Goal: Task Accomplishment & Management: Use online tool/utility

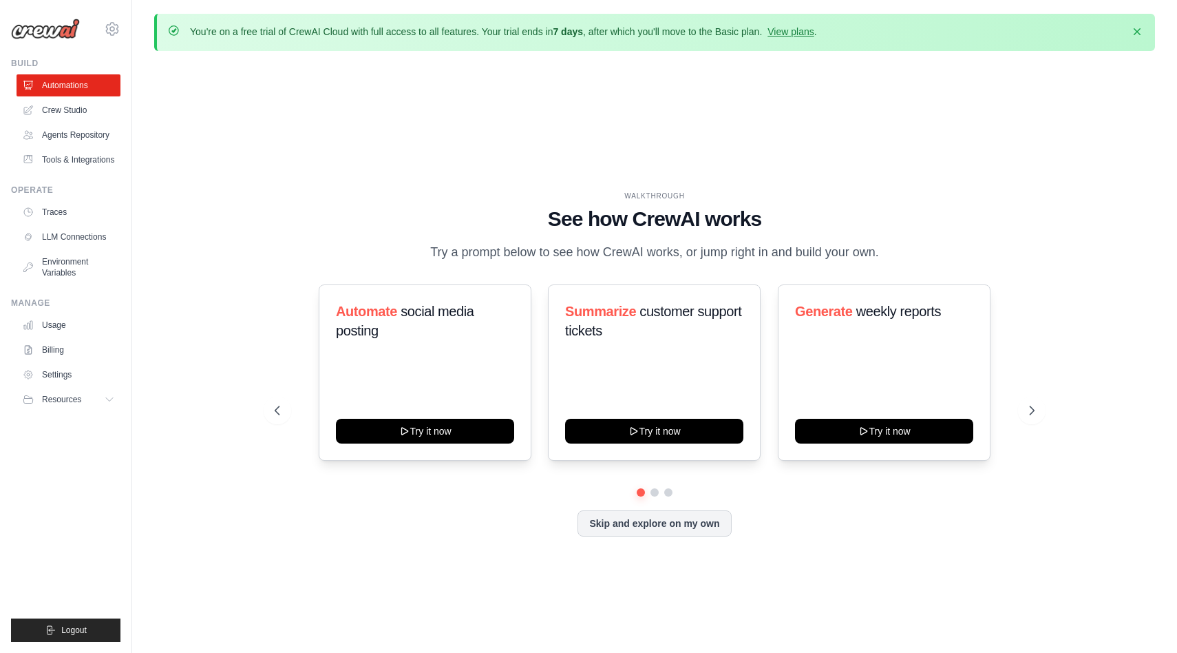
click at [651, 566] on div "WALKTHROUGH See how CrewAI works Try a prompt below to see how CrewAI works, or…" at bounding box center [654, 374] width 1001 height 625
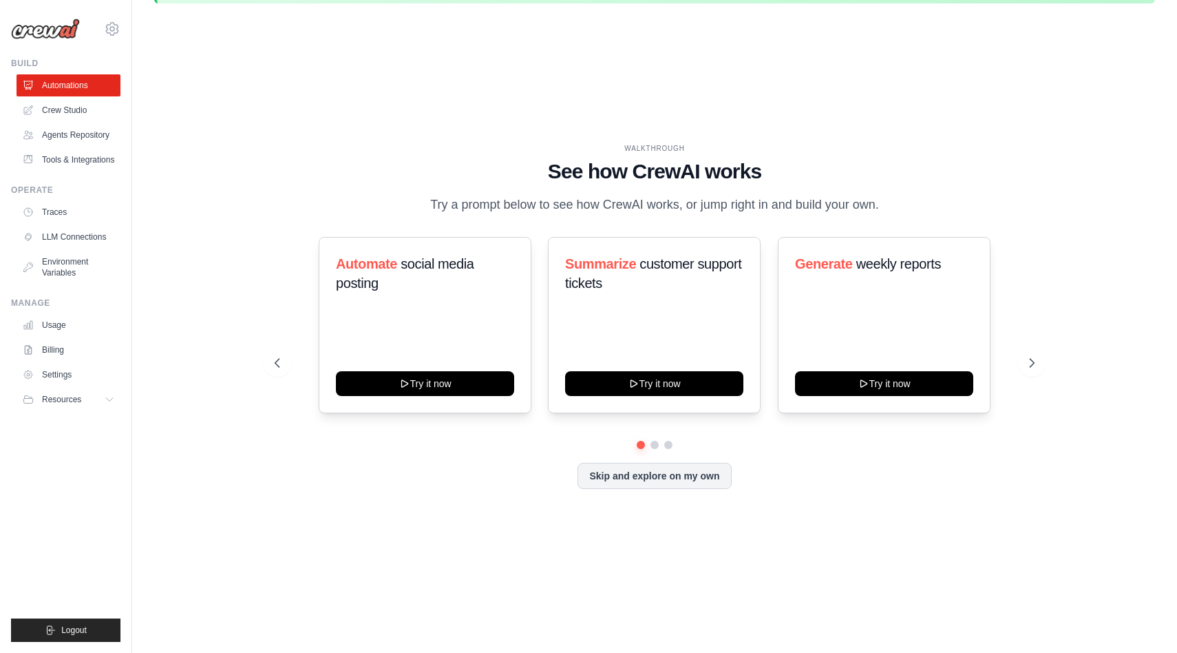
scroll to position [48, 0]
click at [1043, 373] on div "WALKTHROUGH See how CrewAI works Try a prompt below to see how CrewAI works, or…" at bounding box center [654, 327] width 793 height 368
click at [1032, 361] on icon at bounding box center [1034, 363] width 14 height 14
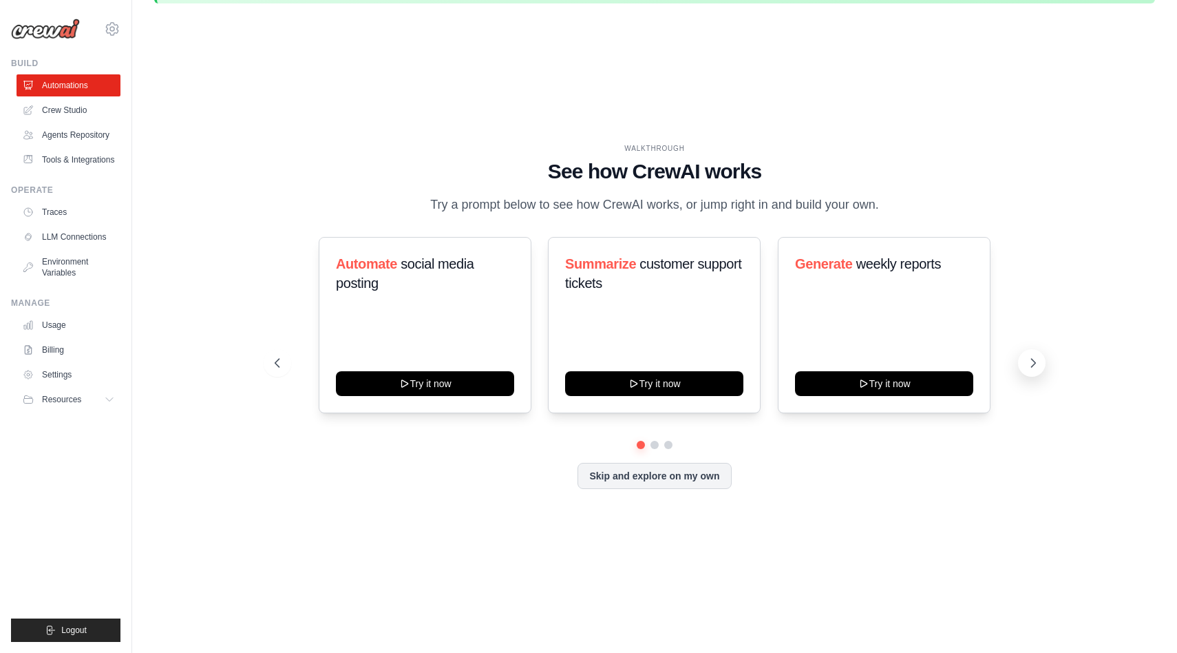
click at [1032, 361] on icon at bounding box center [1034, 363] width 14 height 14
click at [101, 112] on link "Crew Studio" at bounding box center [70, 110] width 104 height 22
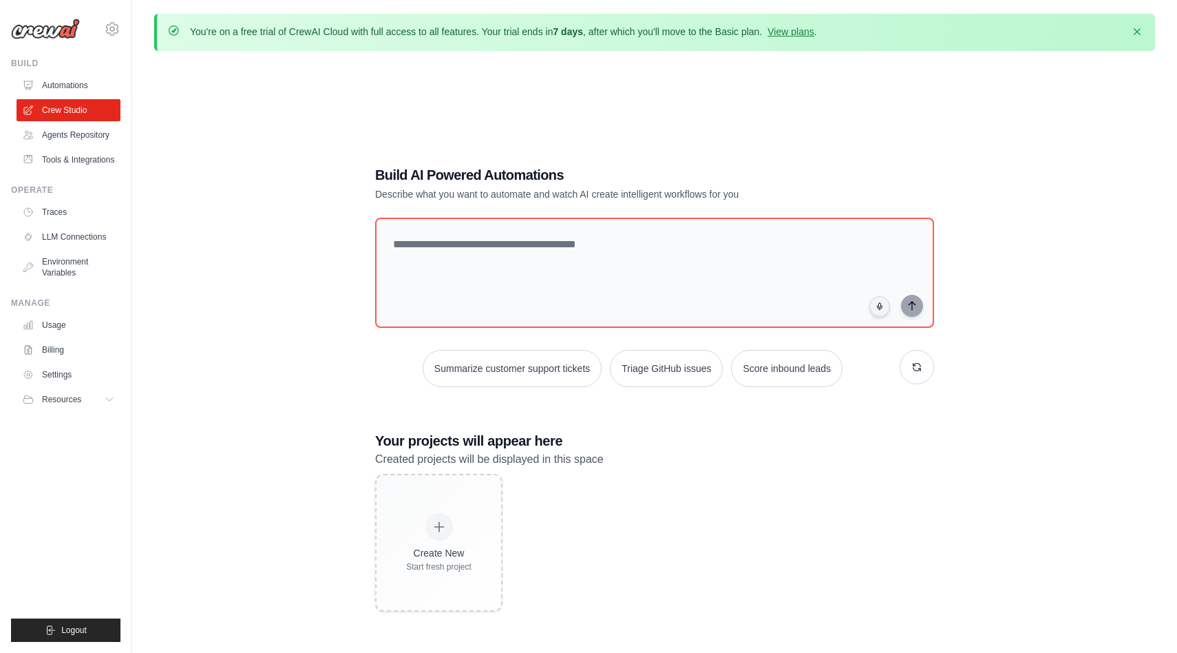
click at [333, 364] on div "Build AI Powered Automations Describe what you want to automate and watch AI cr…" at bounding box center [654, 388] width 1001 height 653
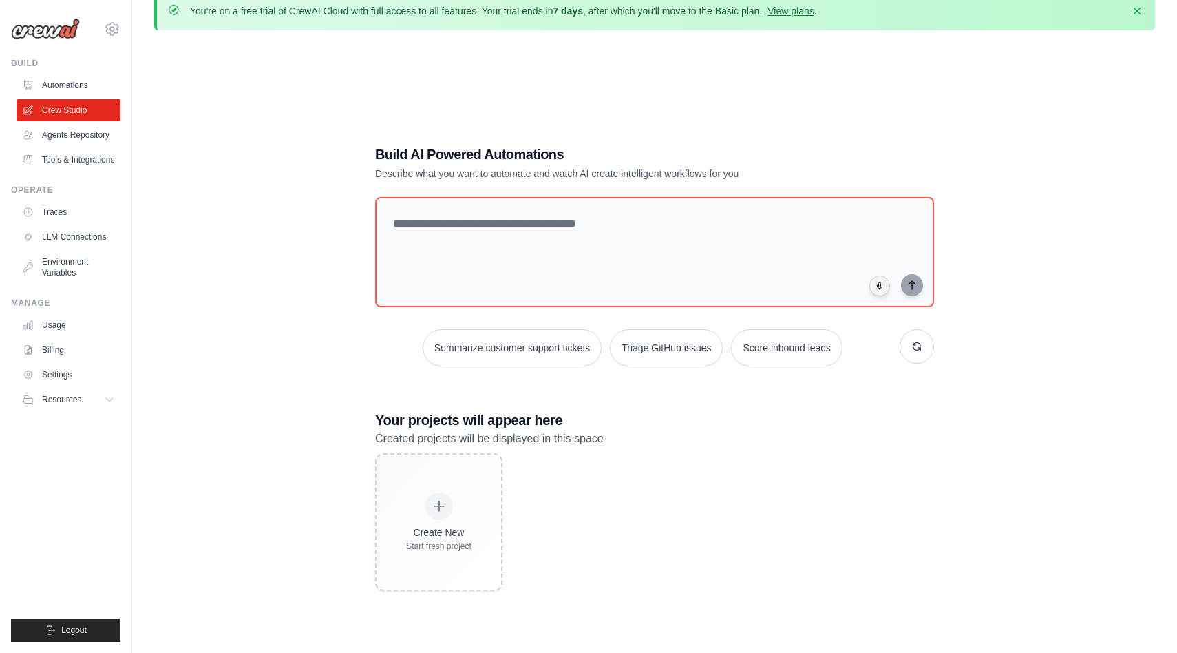
scroll to position [21, 0]
click at [503, 192] on div "Build AI Powered Automations Describe what you want to automate and watch AI cr…" at bounding box center [655, 367] width 592 height 490
click at [441, 238] on textarea at bounding box center [655, 252] width 565 height 112
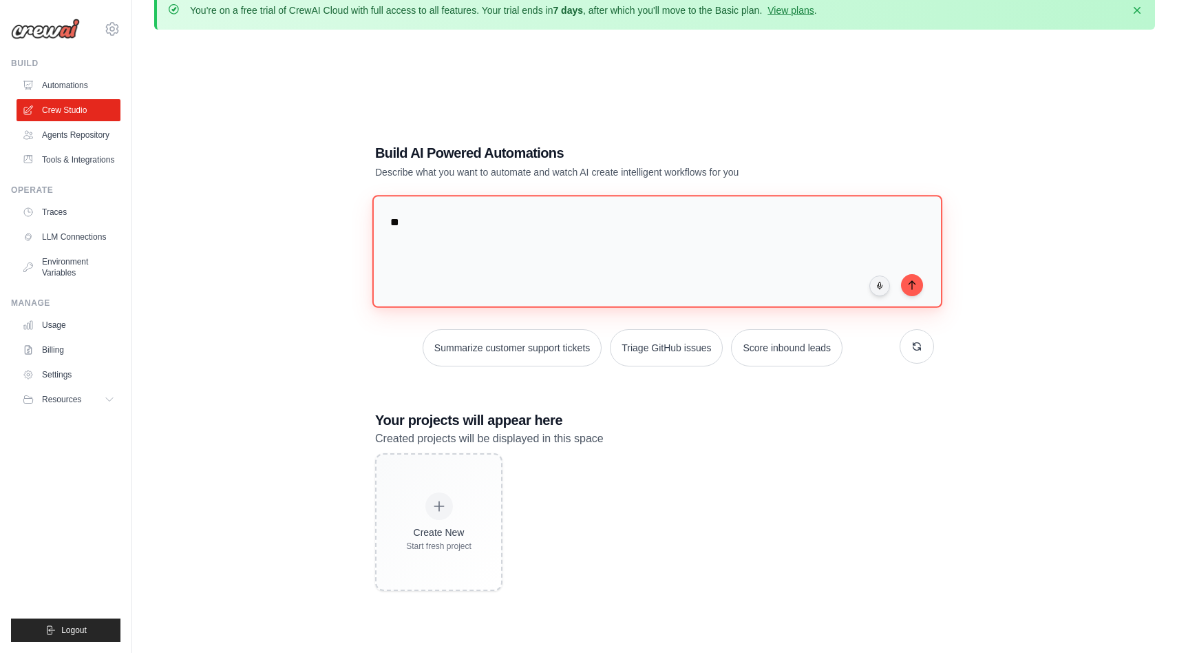
type textarea "*"
click at [460, 263] on textarea at bounding box center [658, 251] width 570 height 112
paste textarea "**********"
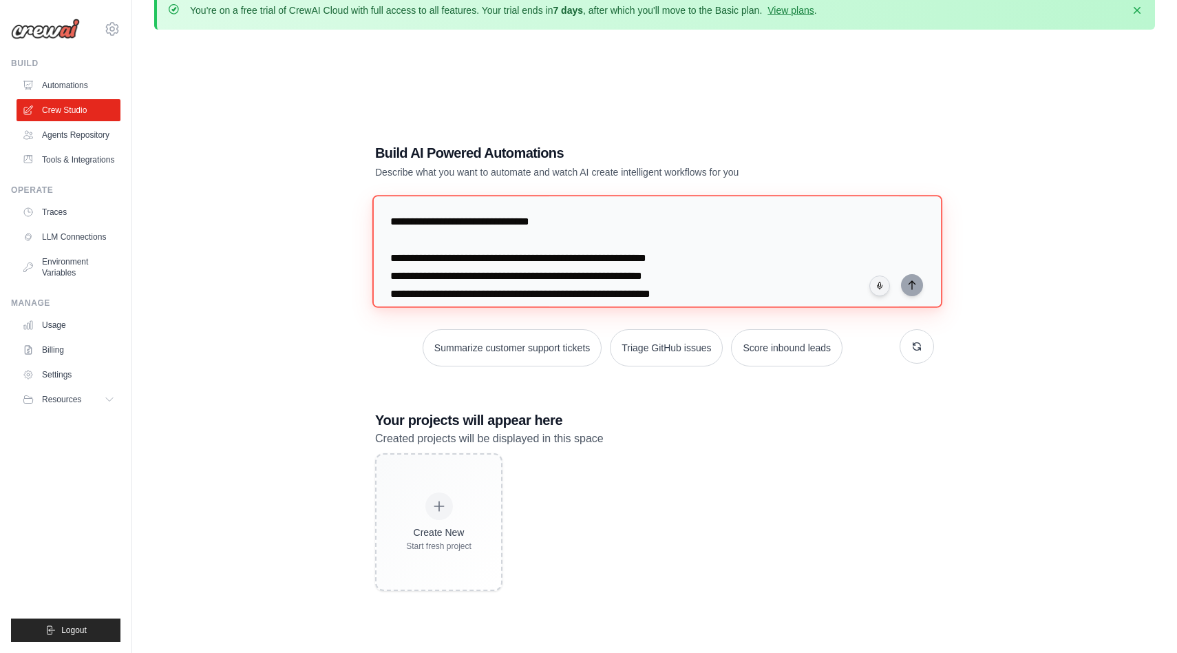
scroll to position [85, 0]
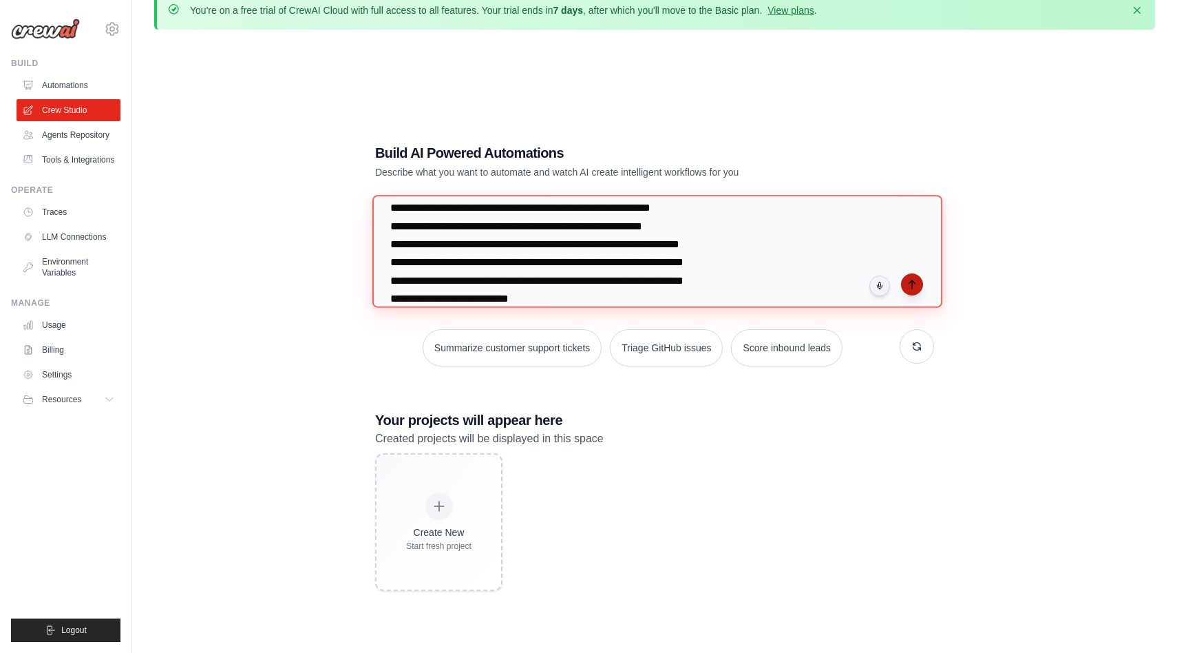
click at [913, 294] on textarea "**********" at bounding box center [658, 251] width 570 height 112
type textarea "**********"
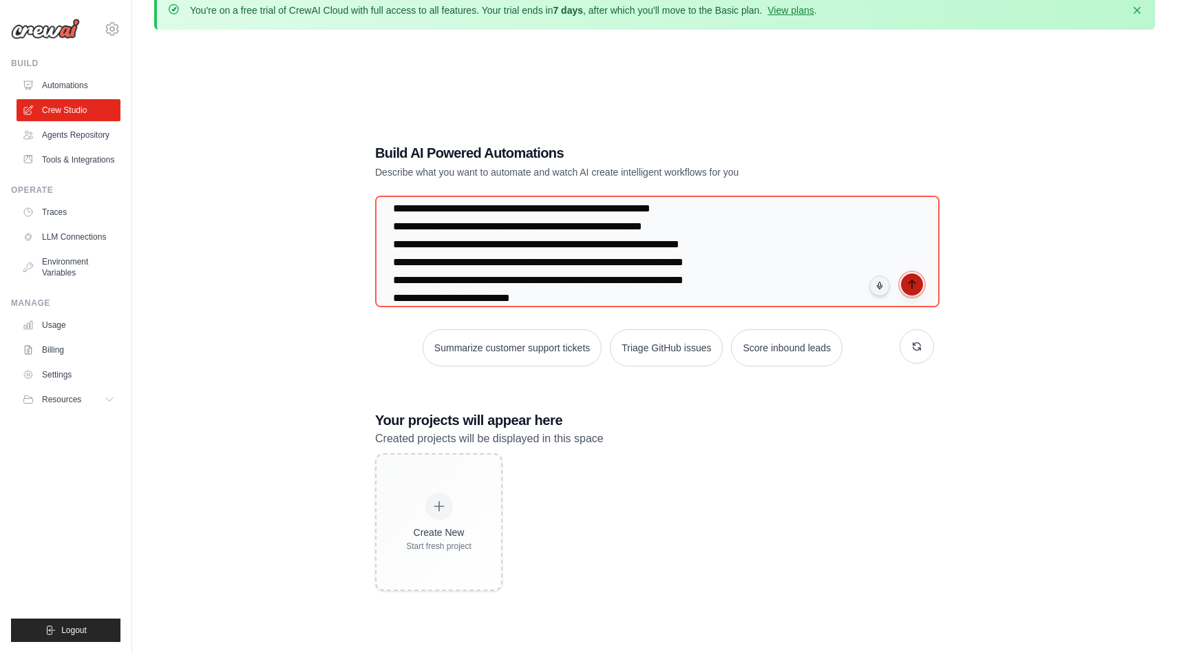
click at [914, 284] on icon "submit" at bounding box center [912, 284] width 11 height 11
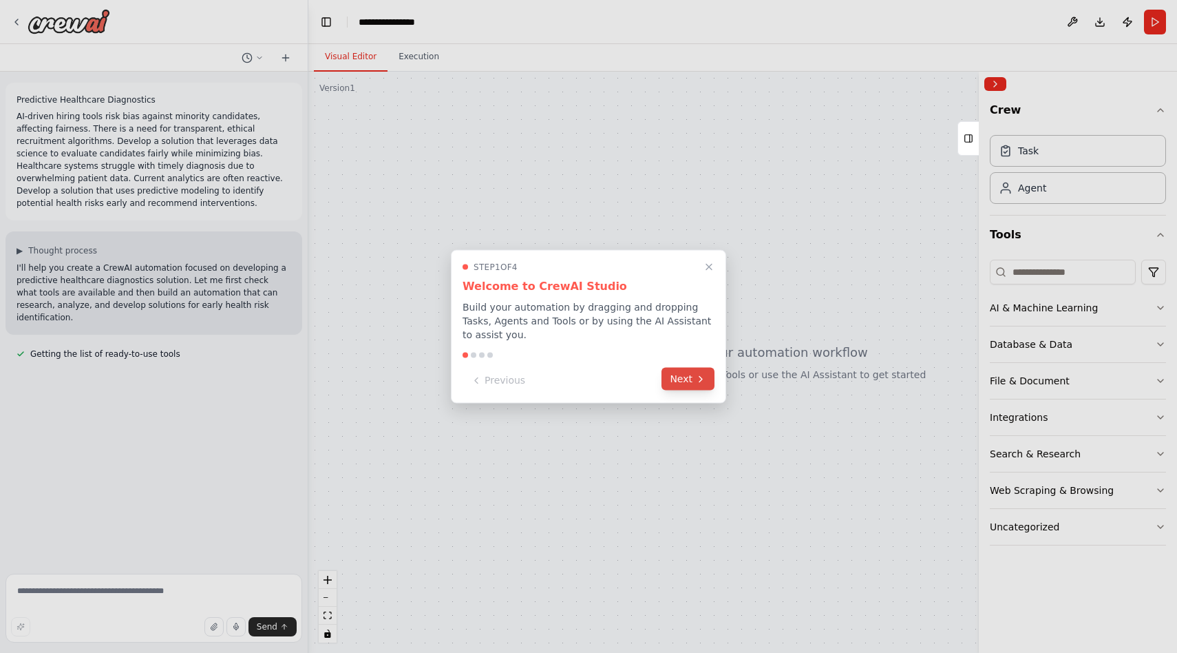
click at [705, 375] on icon at bounding box center [700, 378] width 11 height 11
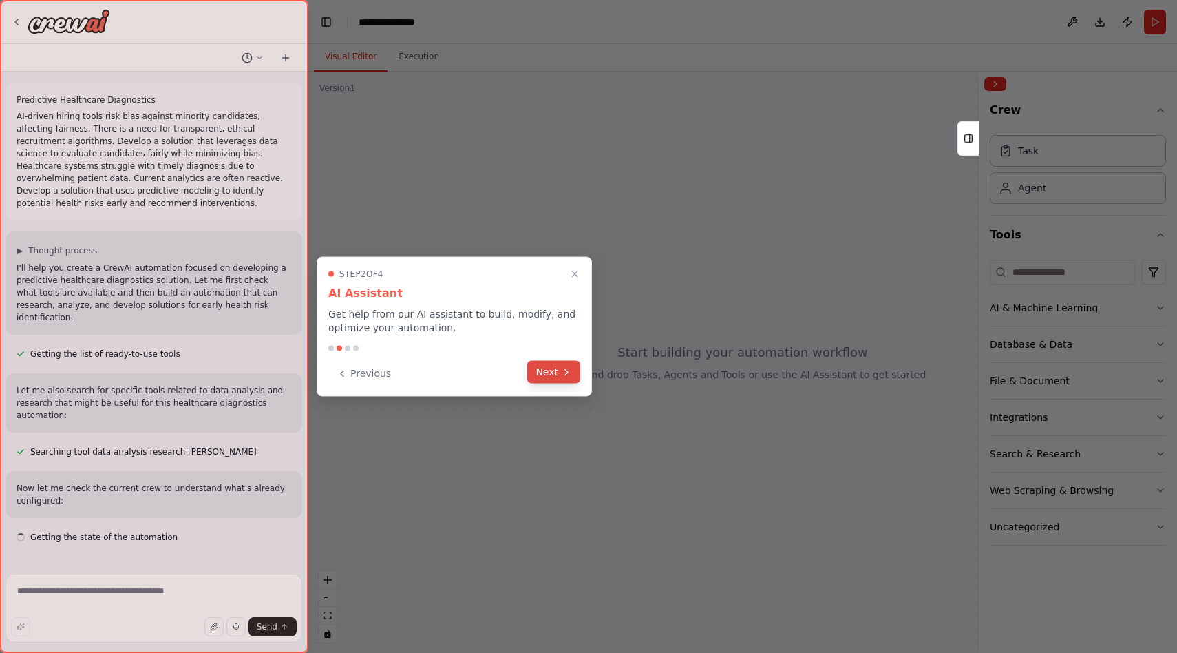
click at [559, 373] on button "Next" at bounding box center [553, 372] width 53 height 23
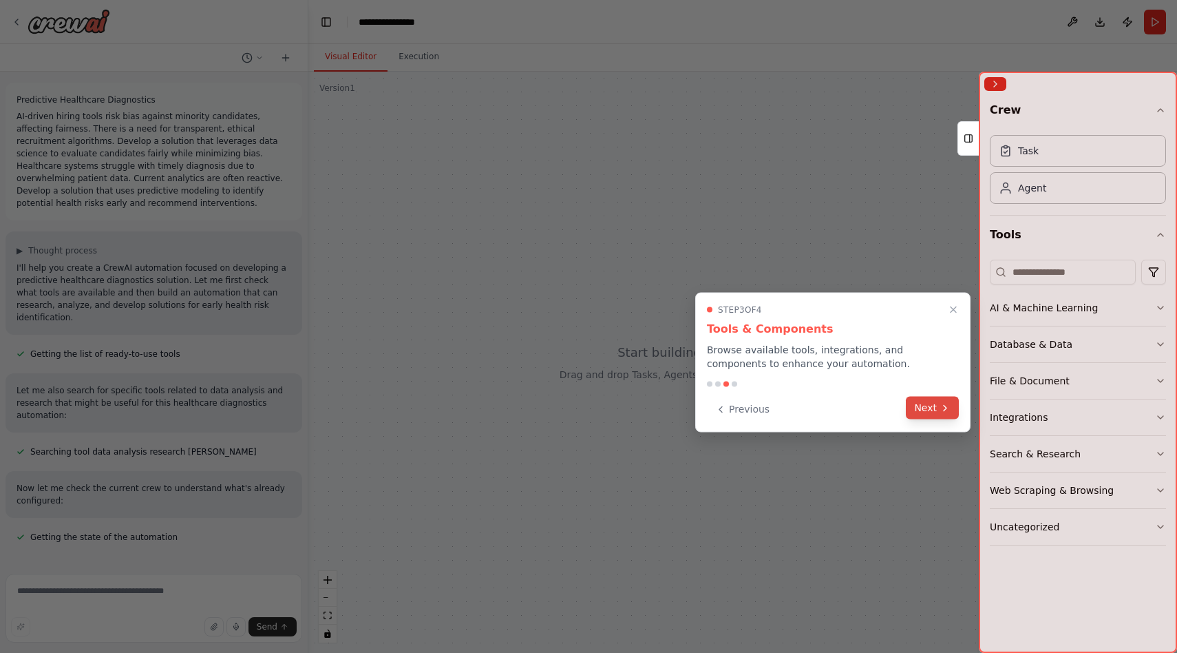
click at [932, 409] on button "Next" at bounding box center [932, 408] width 53 height 23
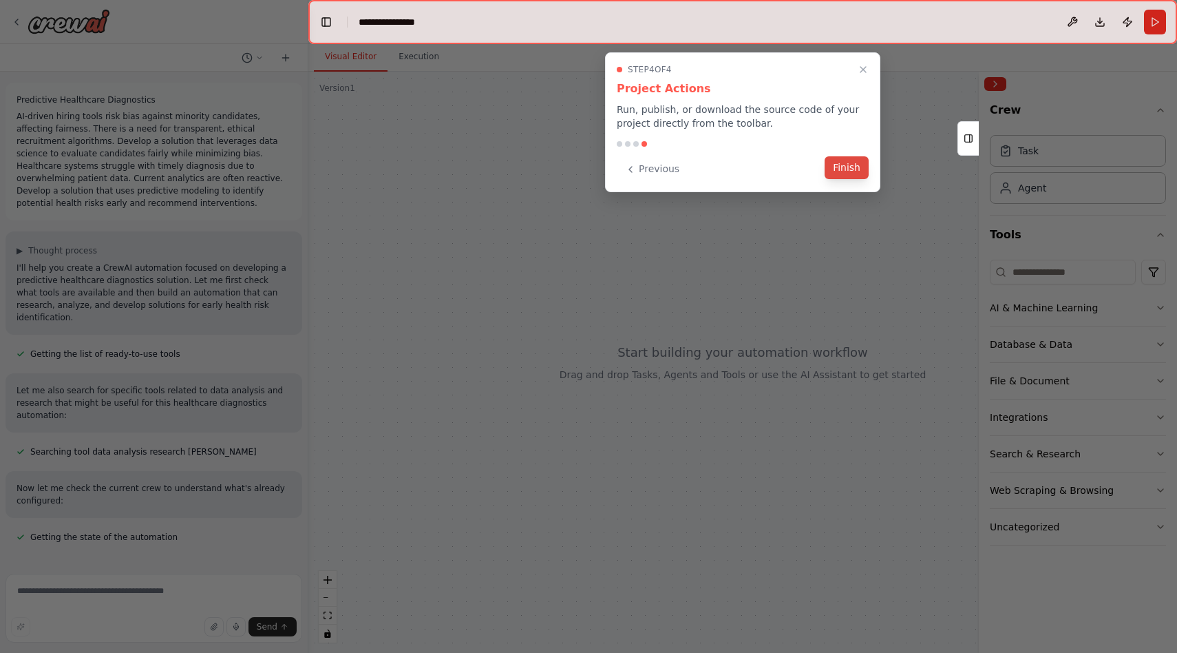
click at [839, 177] on button "Finish" at bounding box center [847, 167] width 44 height 23
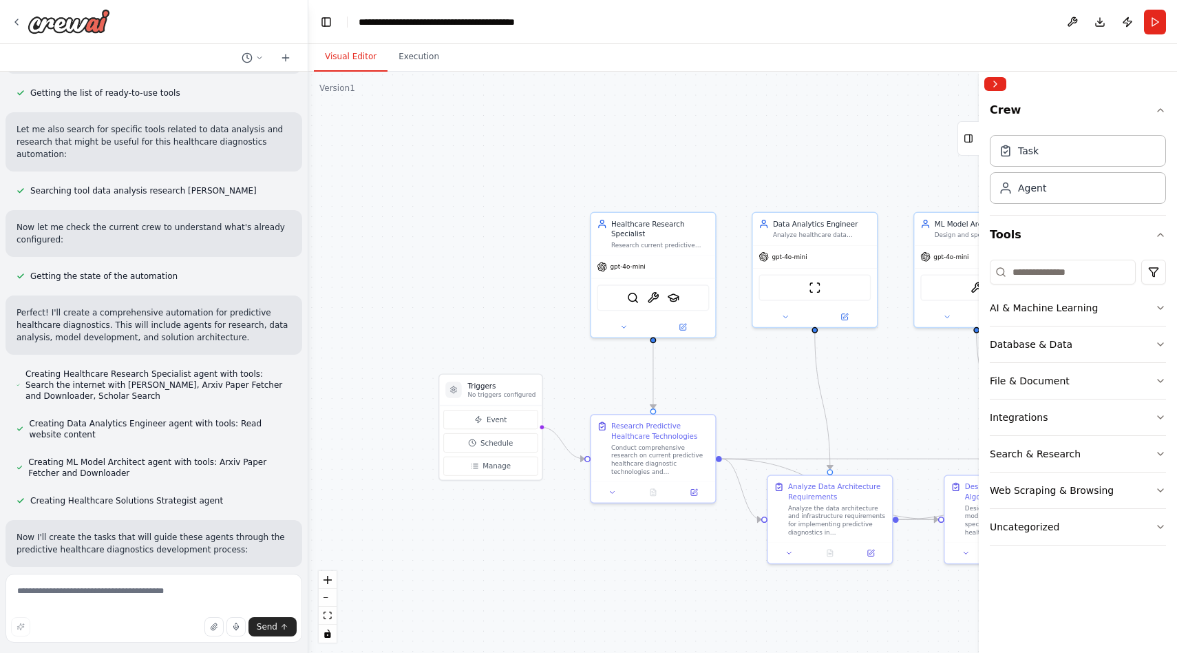
scroll to position [262, 0]
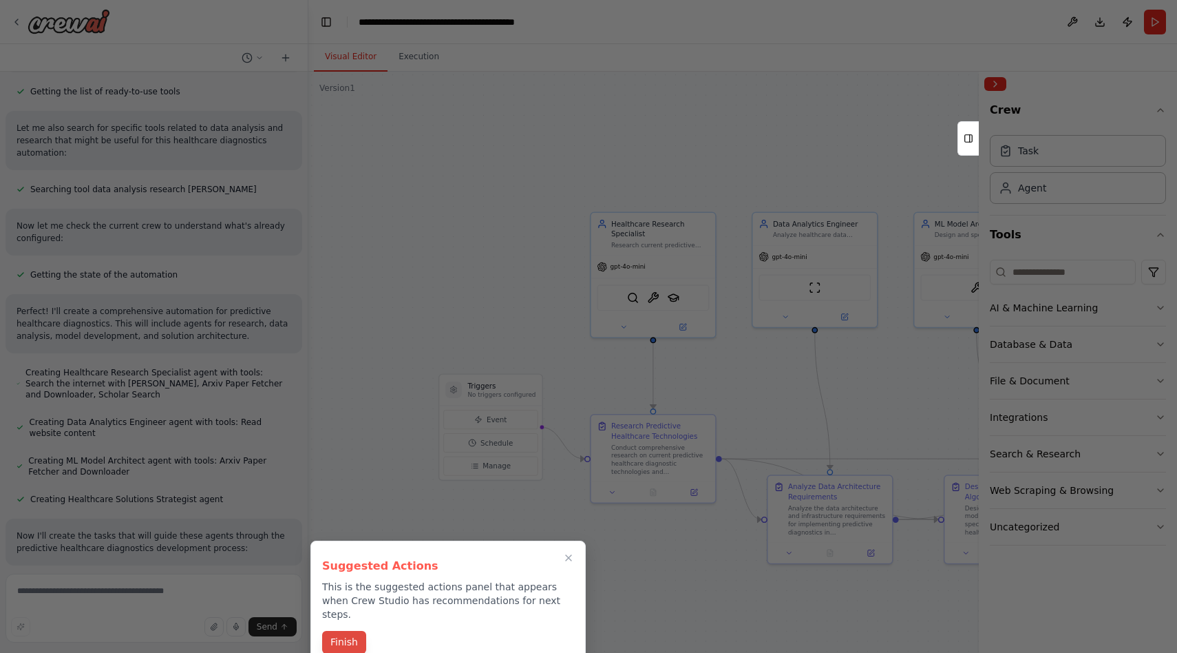
click at [340, 631] on button "Finish" at bounding box center [344, 642] width 44 height 23
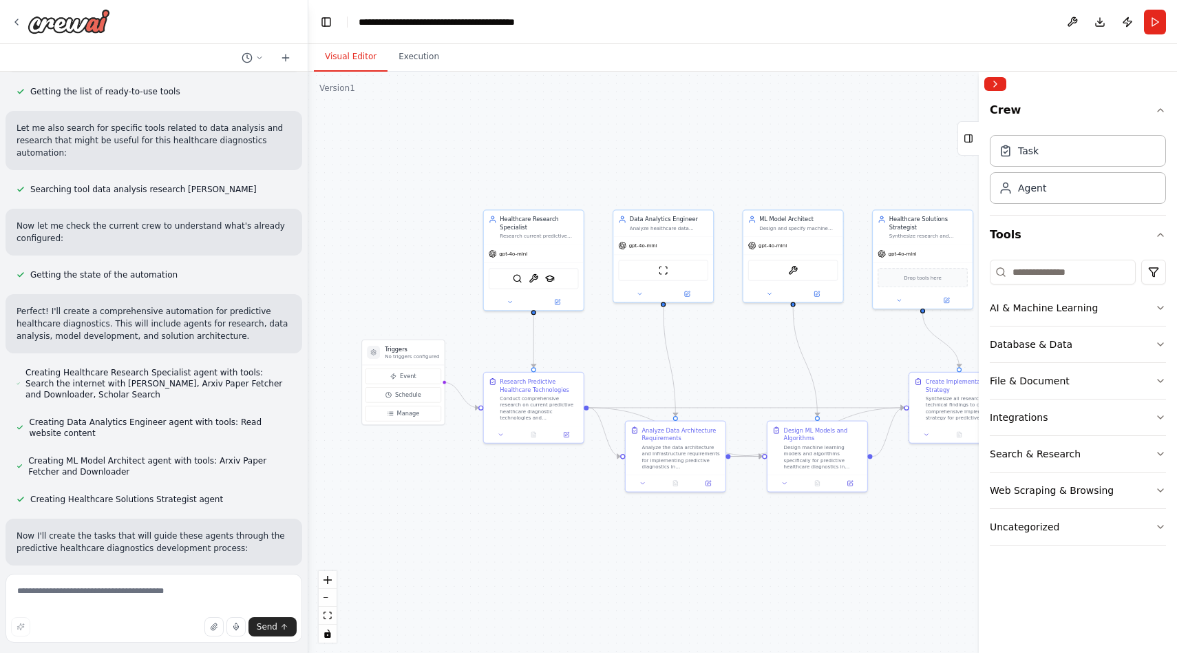
drag, startPoint x: 912, startPoint y: 607, endPoint x: 729, endPoint y: 559, distance: 189.4
click at [733, 559] on div ".deletable-edge-delete-btn { width: 20px; height: 20px; border: 0px solid #ffff…" at bounding box center [742, 362] width 869 height 581
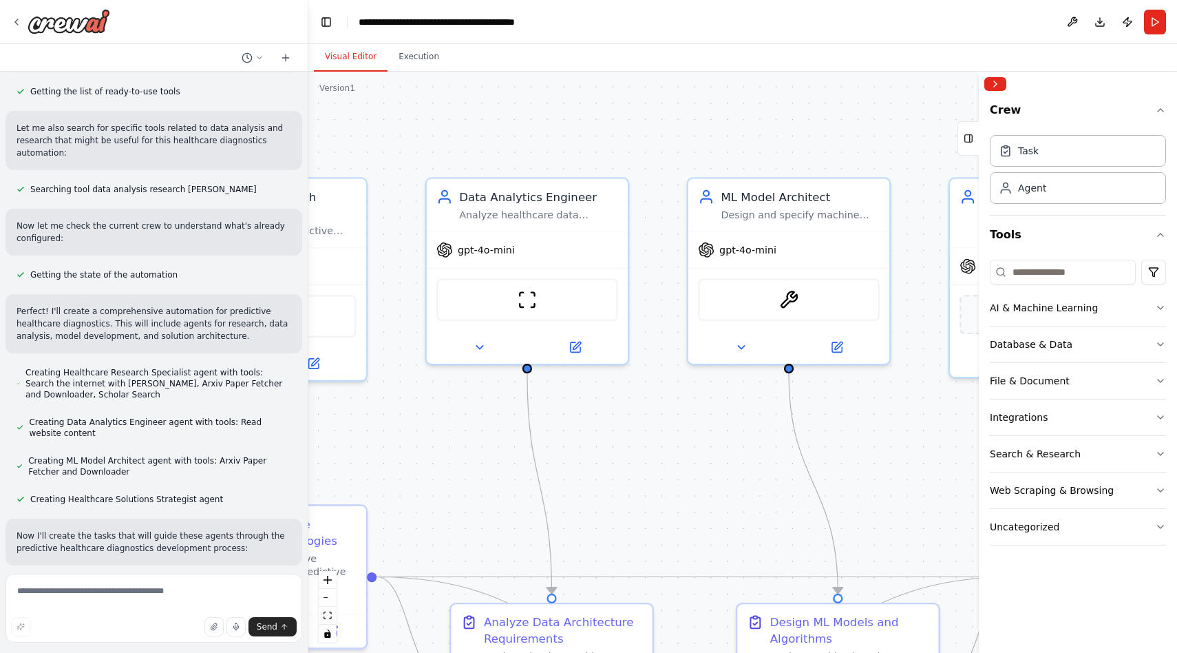
drag, startPoint x: 585, startPoint y: 424, endPoint x: 366, endPoint y: 463, distance: 223.0
click at [366, 463] on div ".deletable-edge-delete-btn { width: 20px; height: 20px; border: 0px solid #ffff…" at bounding box center [742, 362] width 869 height 581
click at [1161, 24] on button "Run" at bounding box center [1155, 22] width 22 height 25
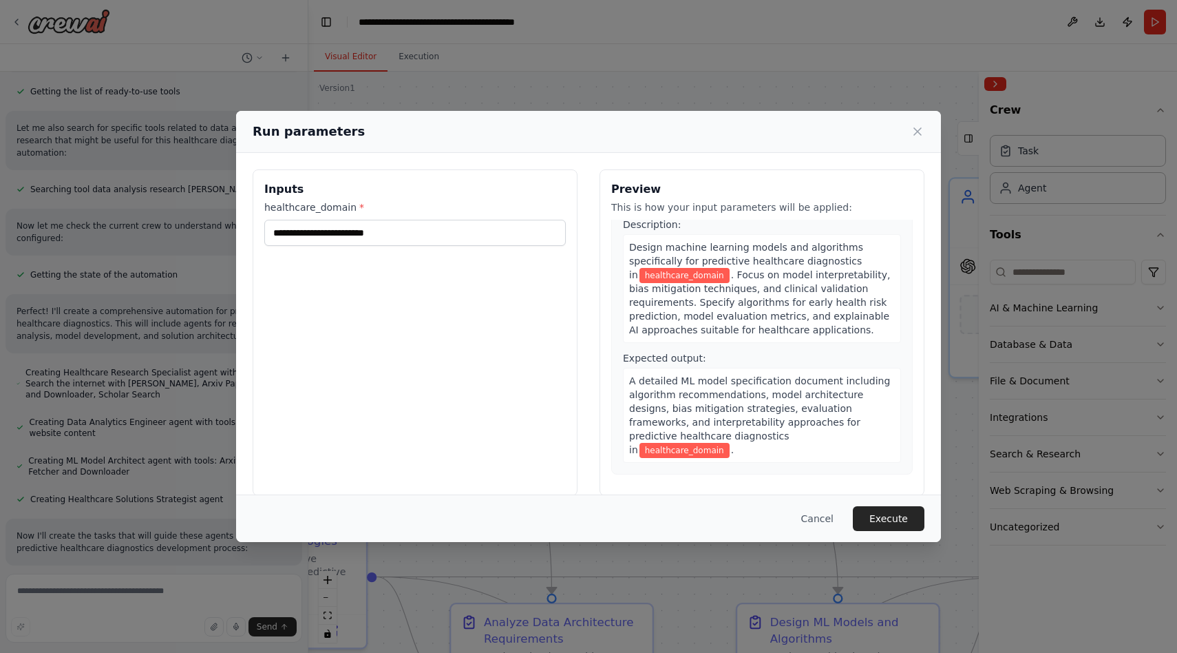
scroll to position [887, 0]
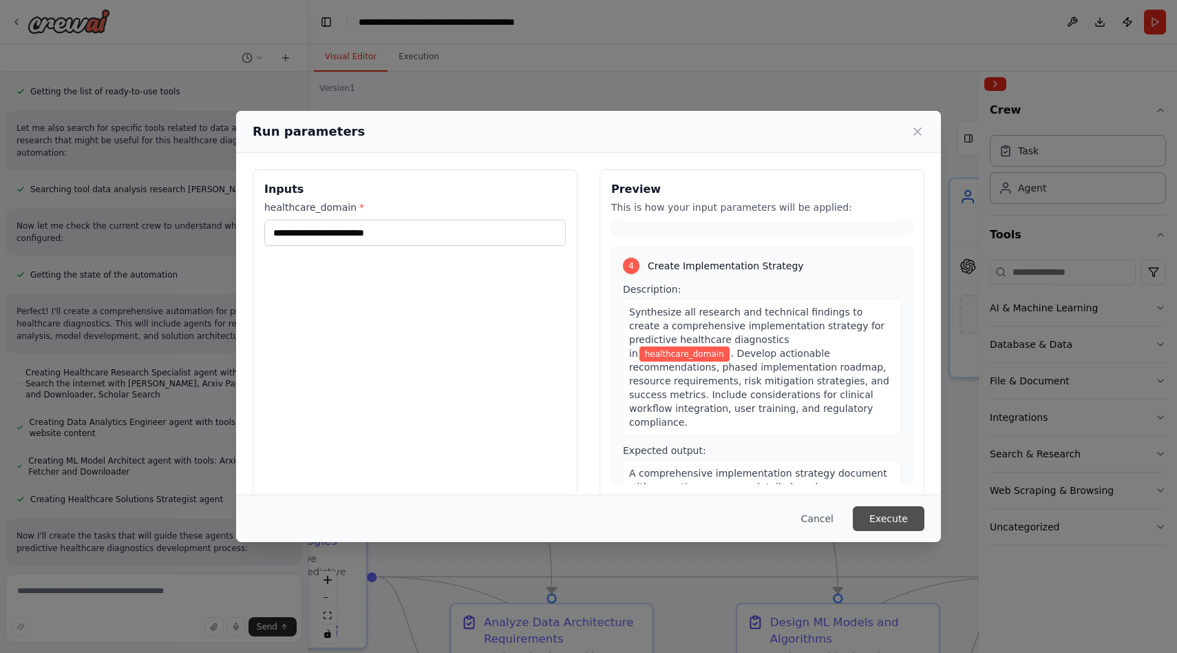
click at [883, 517] on button "Execute" at bounding box center [889, 518] width 72 height 25
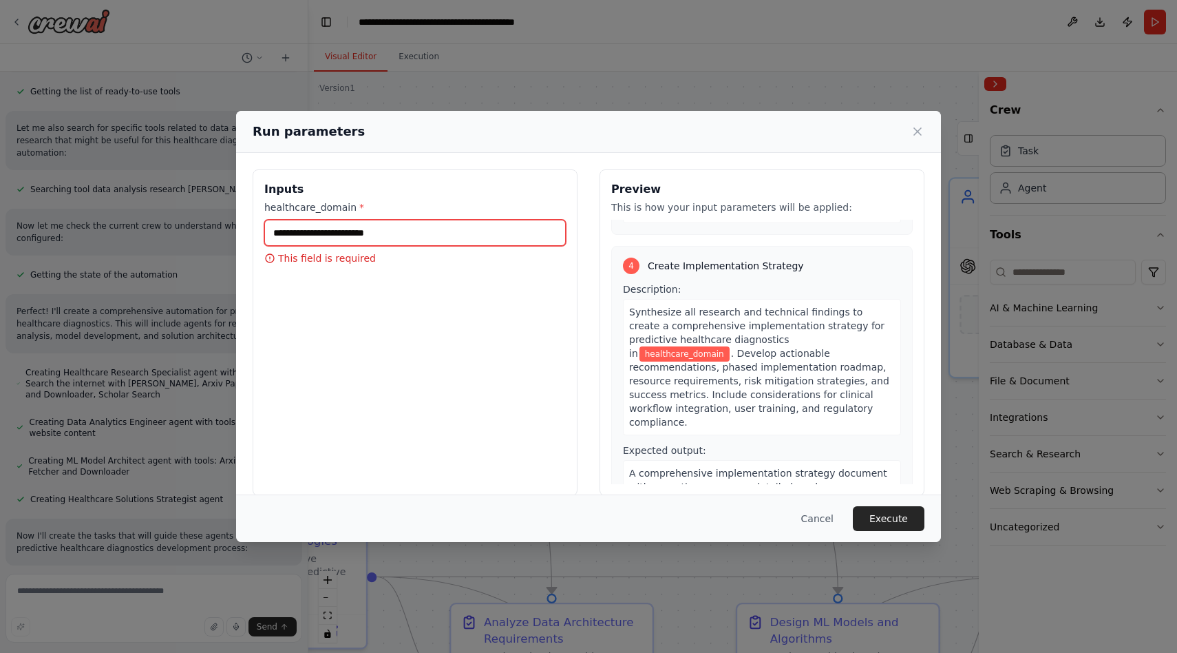
click at [374, 227] on input "healthcare_domain *" at bounding box center [415, 233] width 302 height 26
click at [286, 210] on label "healthcare_domain *" at bounding box center [415, 207] width 302 height 14
click at [286, 220] on input "healthcare_domain *" at bounding box center [415, 233] width 302 height 26
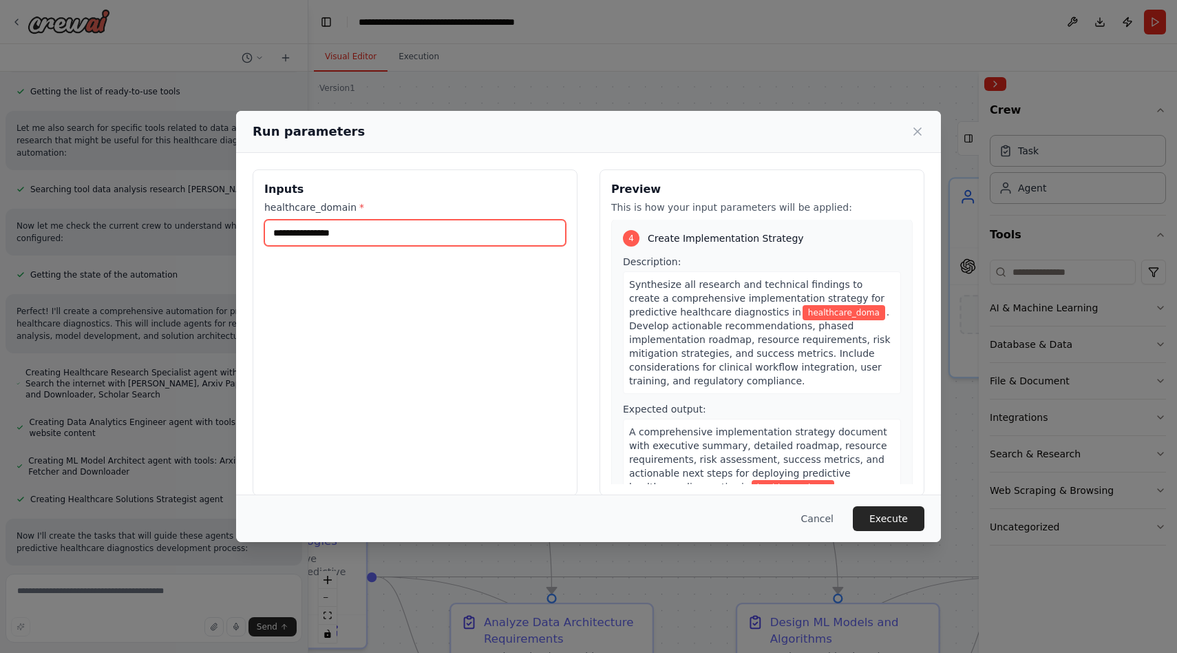
type input "**********"
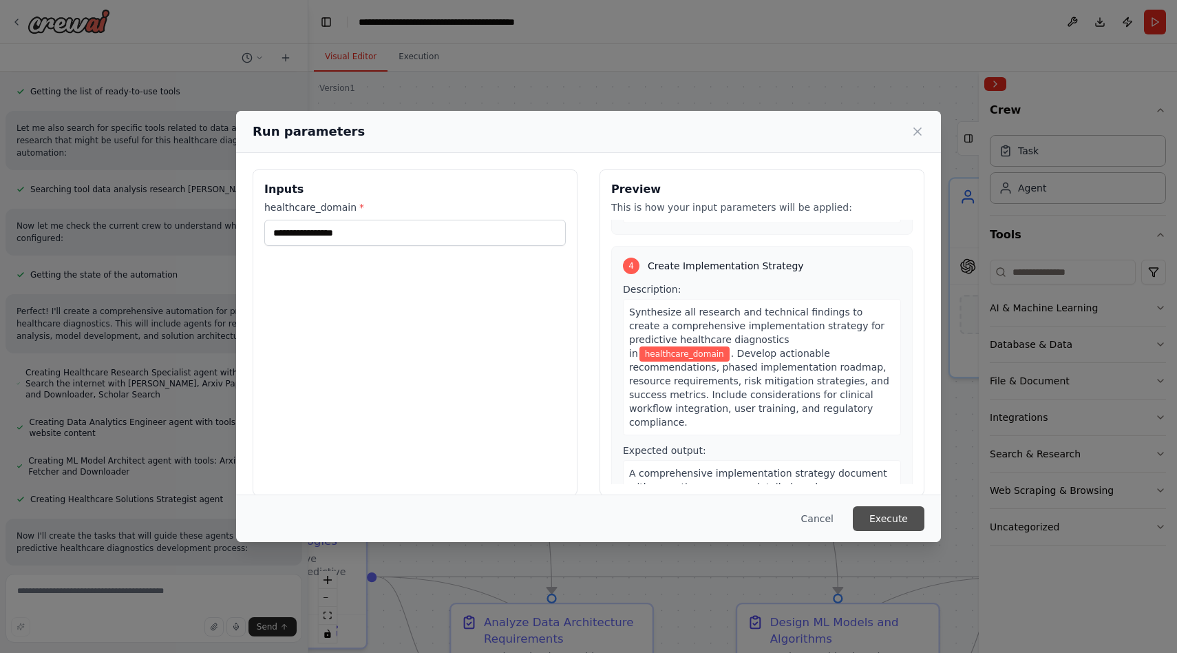
click at [883, 516] on button "Execute" at bounding box center [889, 518] width 72 height 25
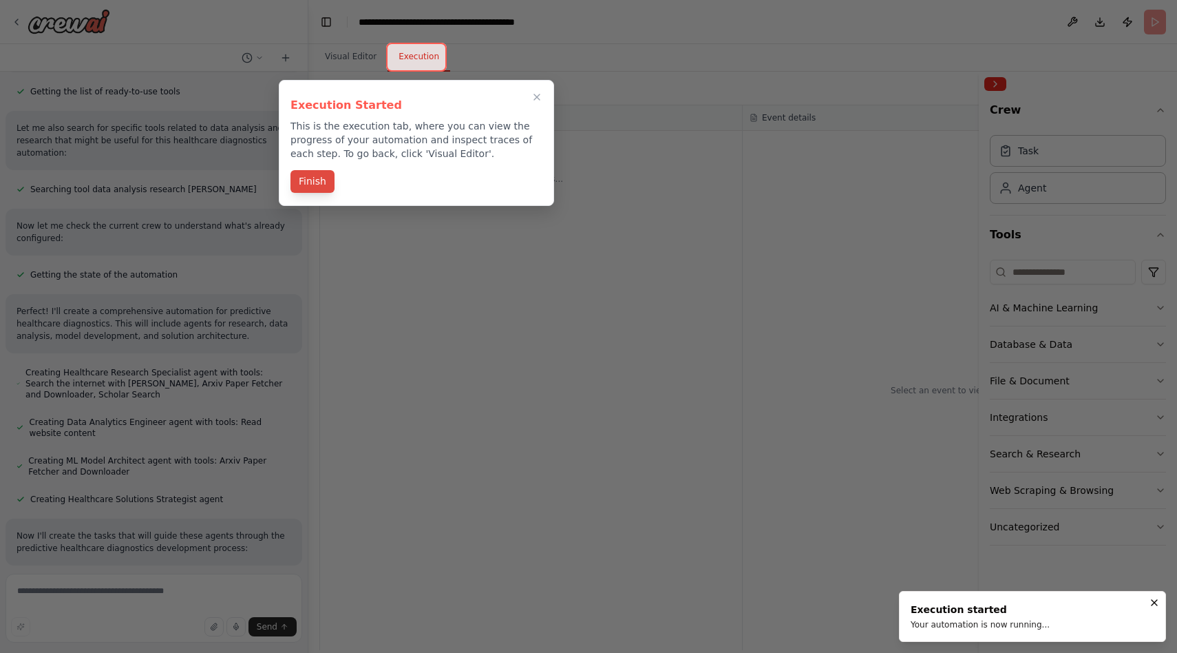
click at [322, 187] on button "Finish" at bounding box center [313, 181] width 44 height 23
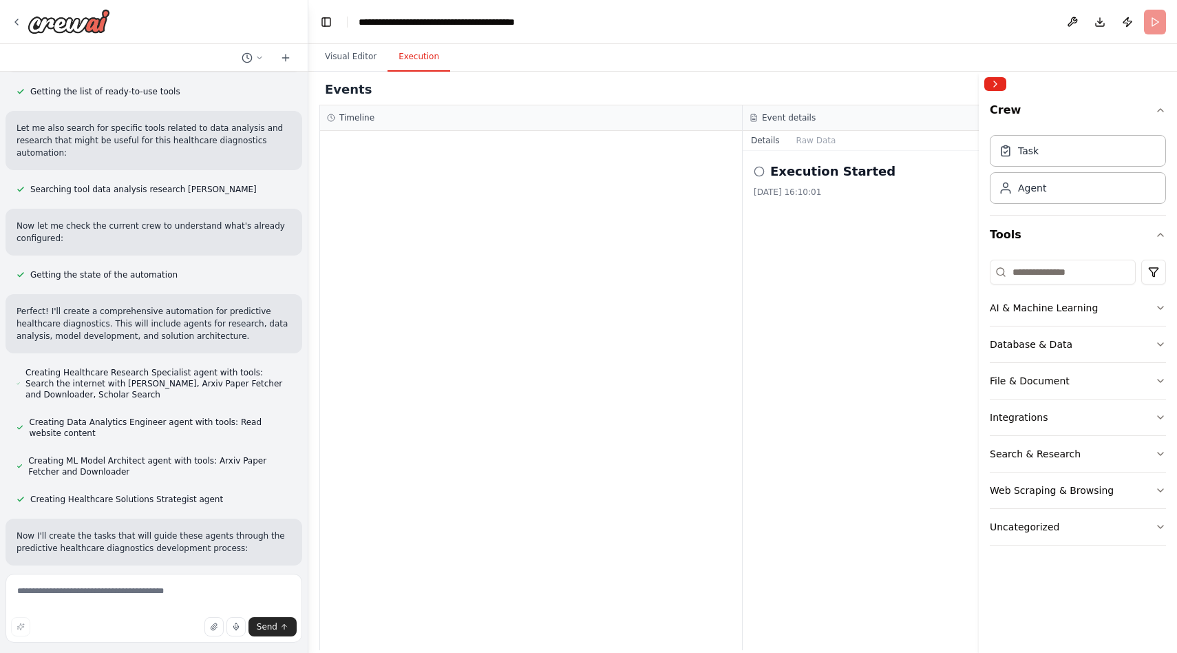
click at [760, 176] on circle at bounding box center [759, 171] width 9 height 9
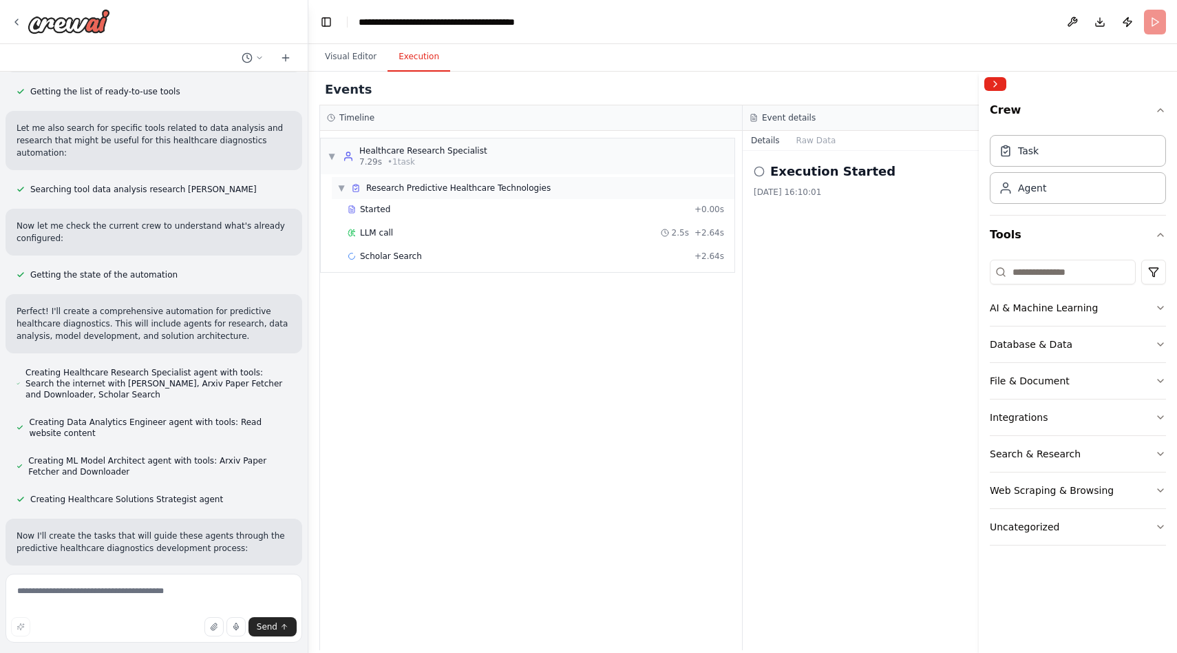
click at [336, 187] on div "▼ Research Predictive Healthcare Technologies" at bounding box center [533, 188] width 403 height 22
click at [336, 187] on div "▶ Research Predictive Healthcare Technologies" at bounding box center [533, 188] width 403 height 22
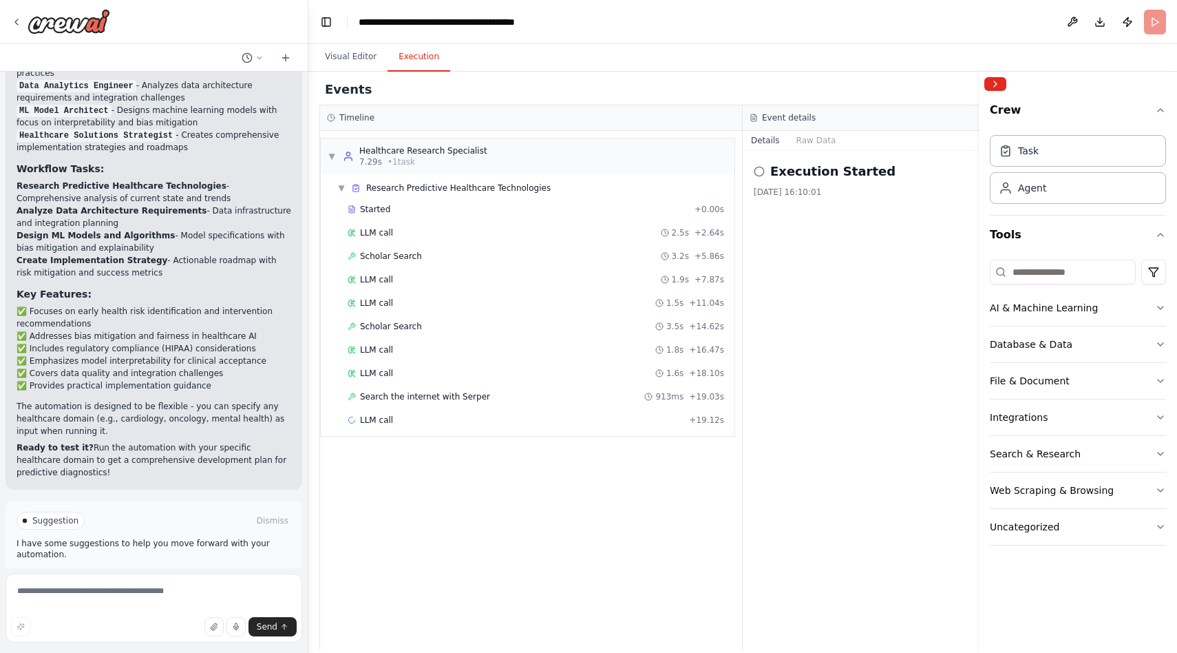
scroll to position [1182, 0]
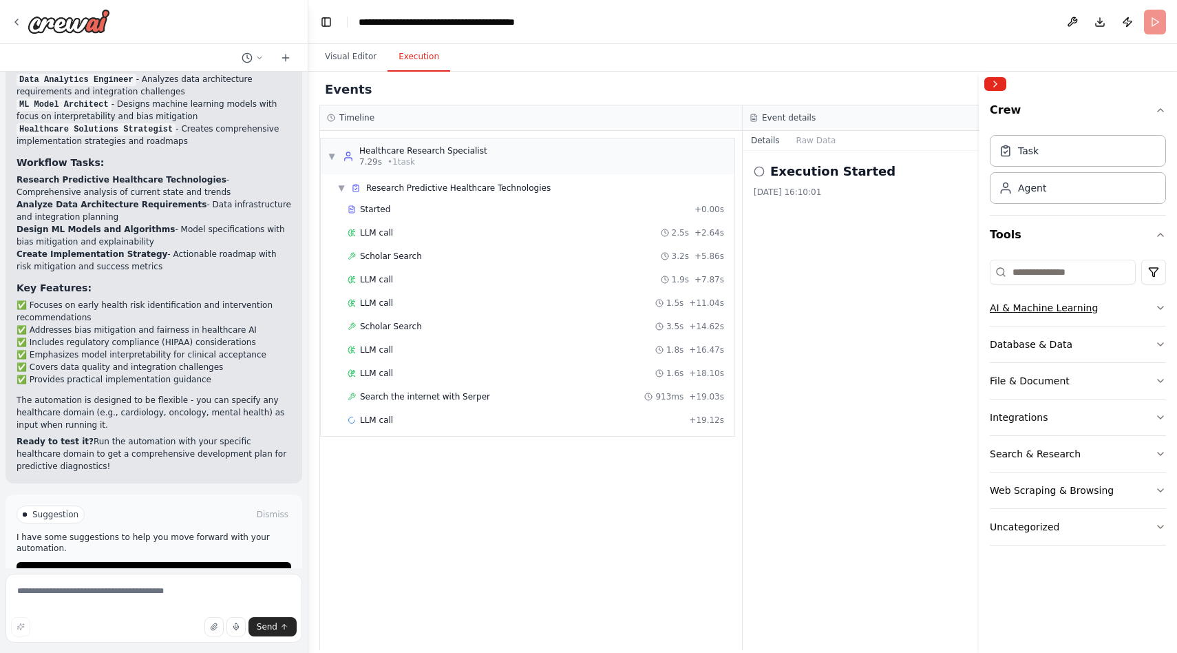
click at [1153, 310] on button "AI & Machine Learning" at bounding box center [1078, 308] width 176 height 36
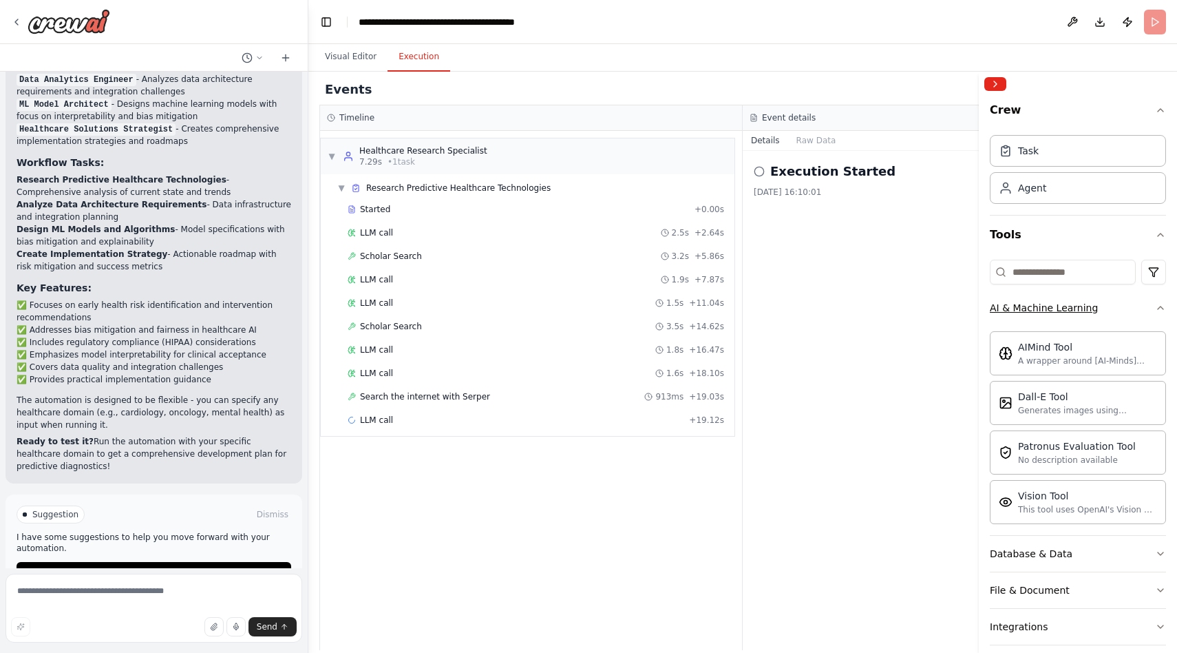
click at [1153, 310] on button "AI & Machine Learning" at bounding box center [1078, 308] width 176 height 36
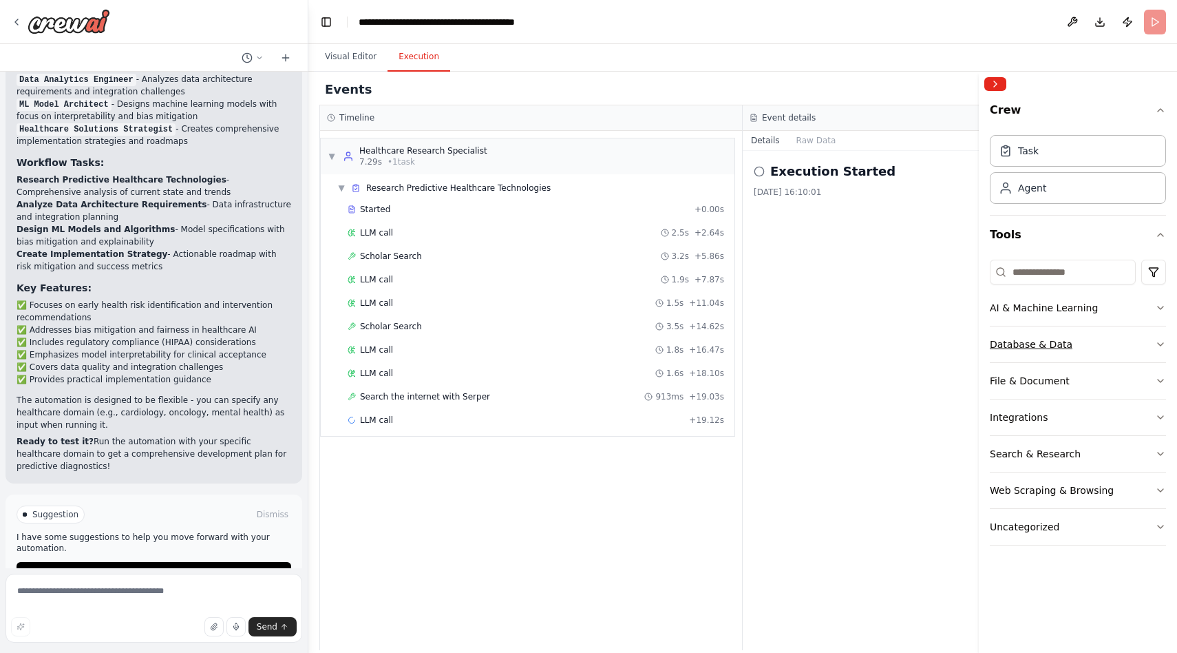
click at [1158, 353] on button "Database & Data" at bounding box center [1078, 344] width 176 height 36
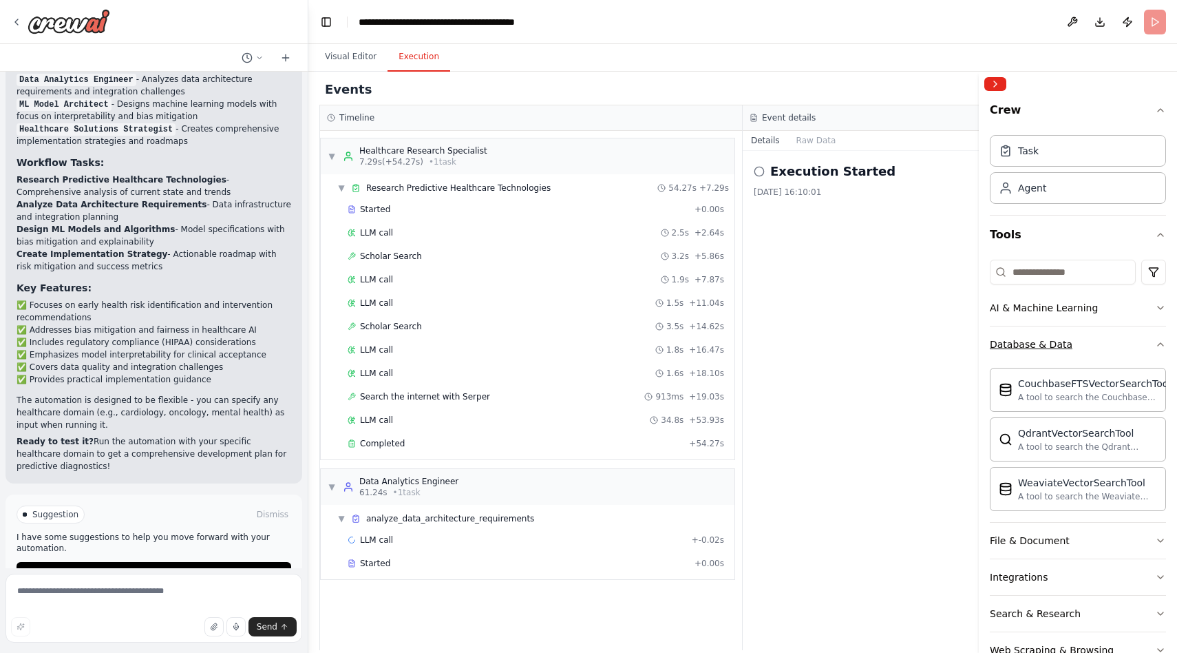
click at [1158, 353] on button "Database & Data" at bounding box center [1078, 344] width 176 height 36
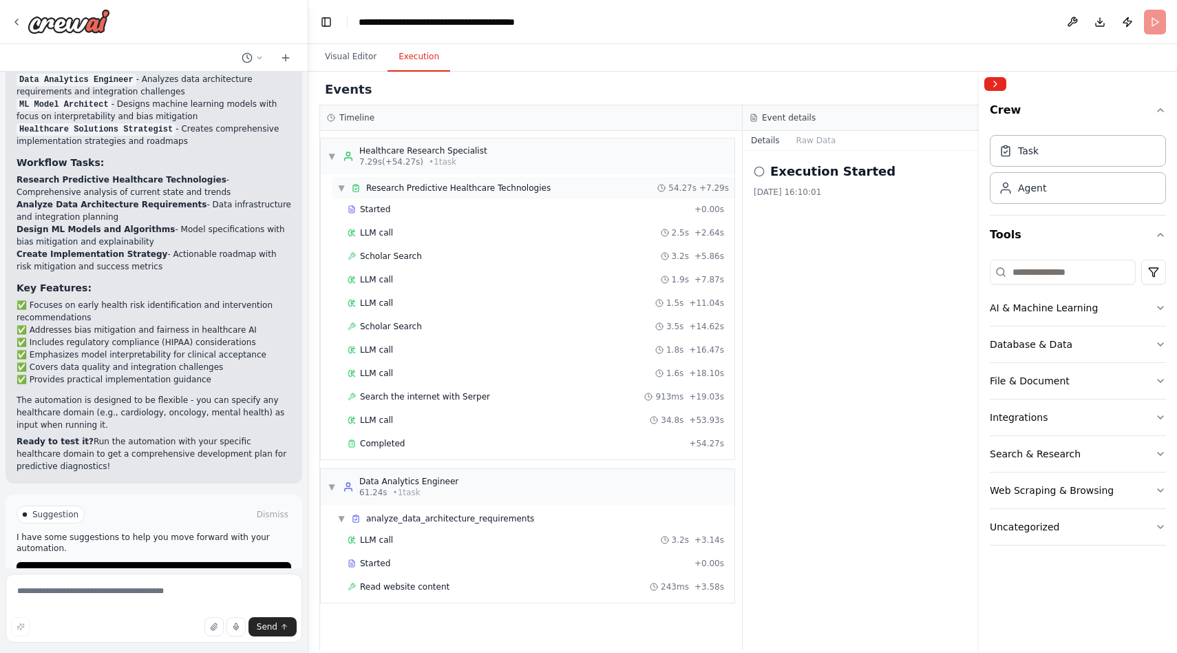
click at [340, 185] on span "▼" at bounding box center [341, 187] width 8 height 11
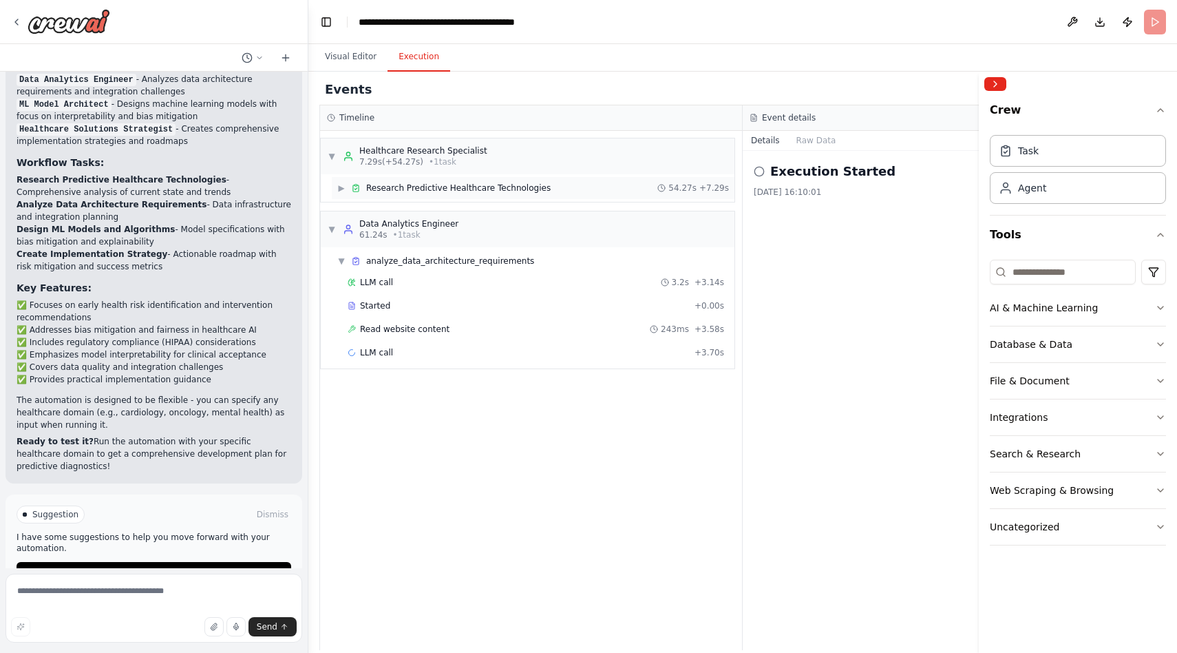
click at [340, 185] on span "▶" at bounding box center [341, 187] width 8 height 11
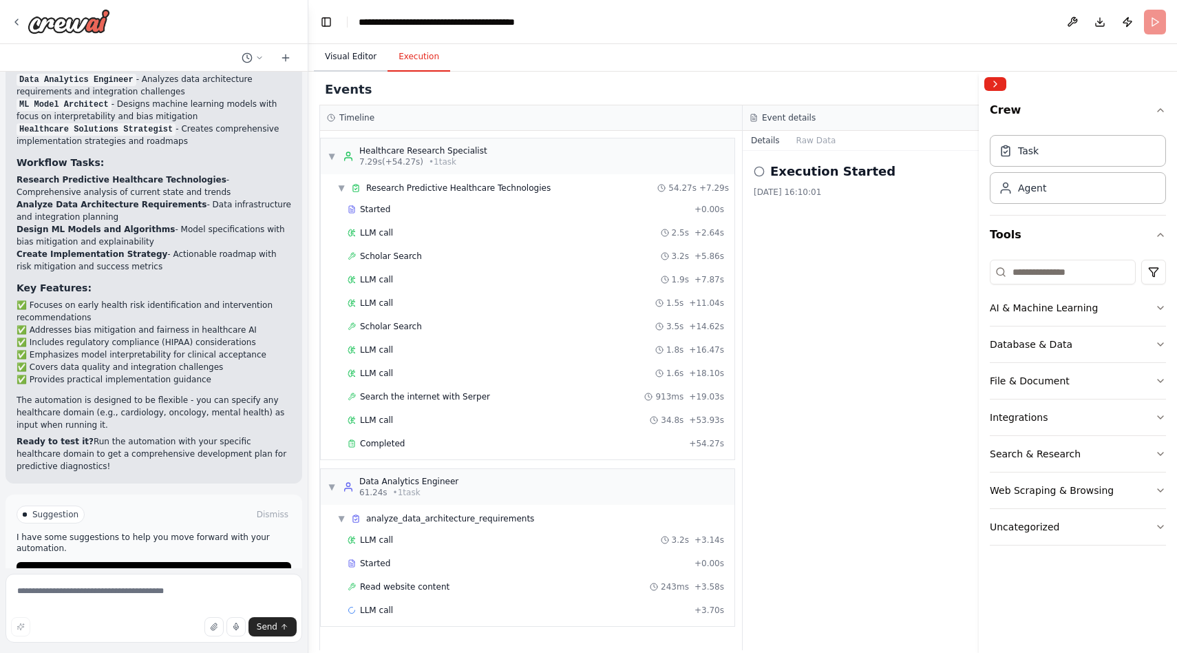
click at [350, 57] on button "Visual Editor" at bounding box center [351, 57] width 74 height 29
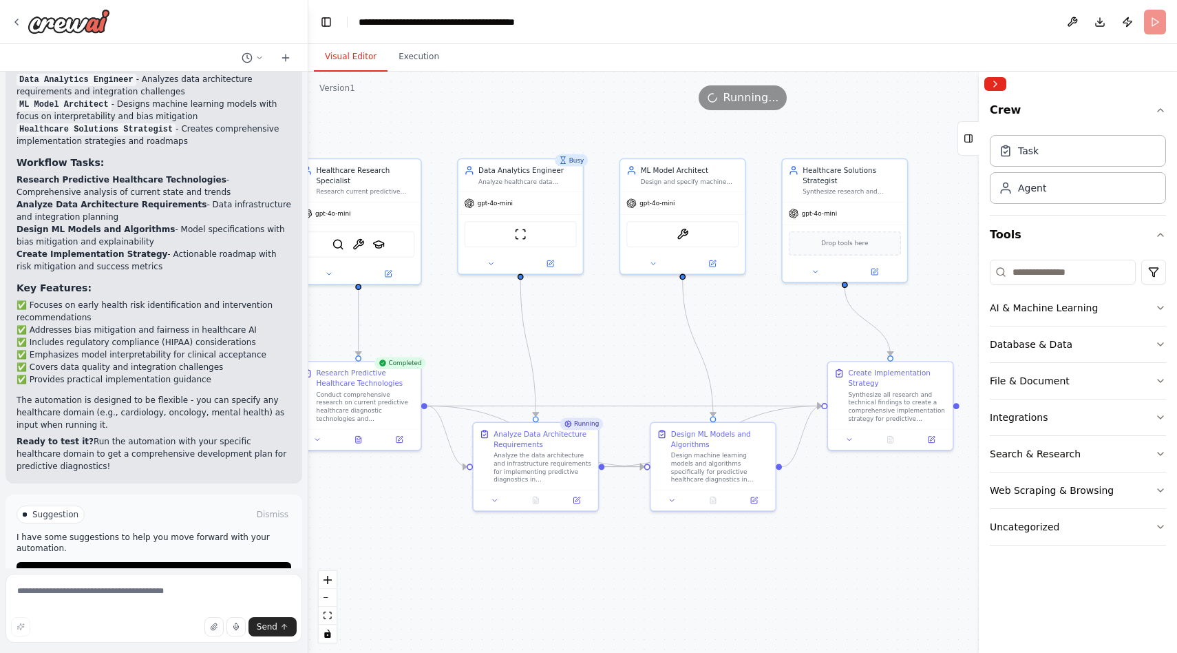
drag, startPoint x: 535, startPoint y: 433, endPoint x: 497, endPoint y: 342, distance: 98.5
click at [497, 342] on div ".deletable-edge-delete-btn { width: 20px; height: 20px; border: 0px solid #ffff…" at bounding box center [742, 362] width 869 height 581
click at [413, 61] on button "Execution" at bounding box center [419, 57] width 63 height 29
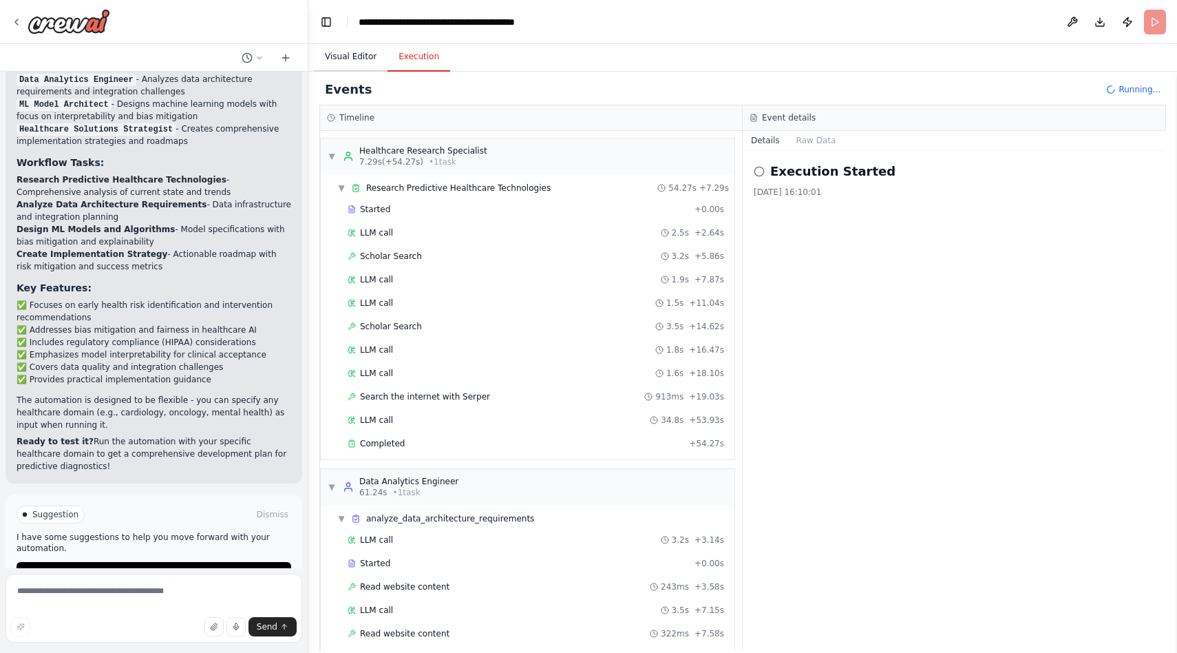
click at [357, 59] on button "Visual Editor" at bounding box center [351, 57] width 74 height 29
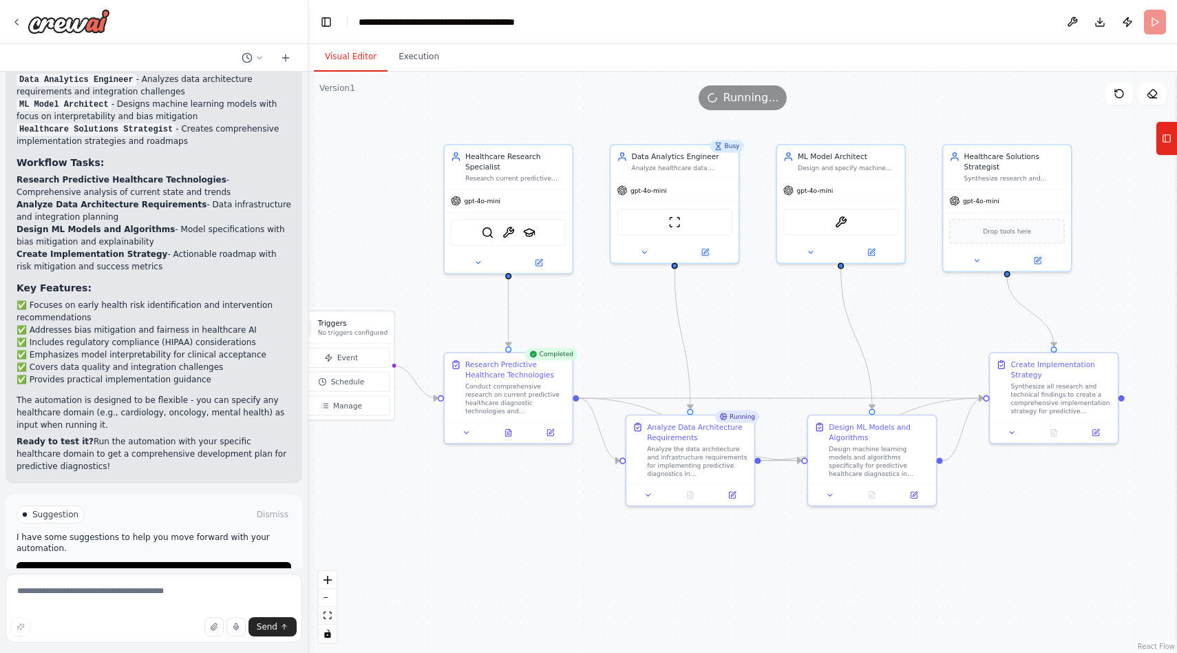
drag, startPoint x: 482, startPoint y: 337, endPoint x: 636, endPoint y: 326, distance: 154.0
click at [636, 326] on div ".deletable-edge-delete-btn { width: 20px; height: 20px; border: 0px solid #ffff…" at bounding box center [742, 362] width 869 height 581
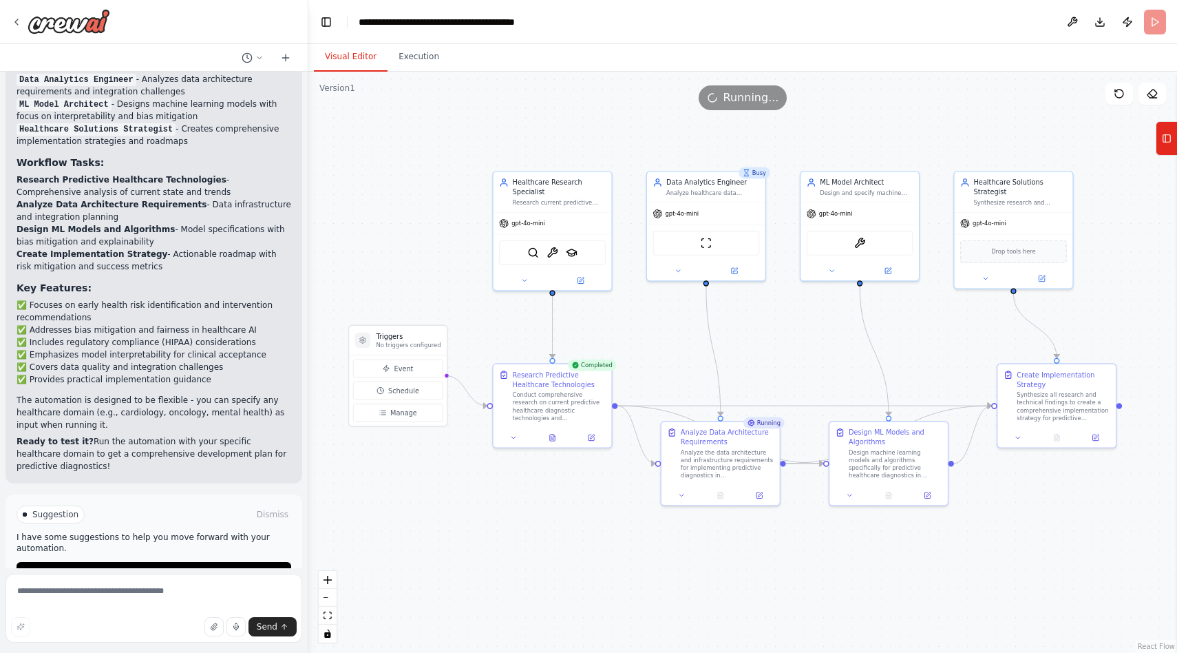
drag, startPoint x: 654, startPoint y: 326, endPoint x: 688, endPoint y: 339, distance: 36.2
click at [688, 339] on div ".deletable-edge-delete-btn { width: 20px; height: 20px; border: 0px solid #ffff…" at bounding box center [742, 362] width 869 height 581
click at [405, 70] on button "Execution" at bounding box center [419, 57] width 63 height 29
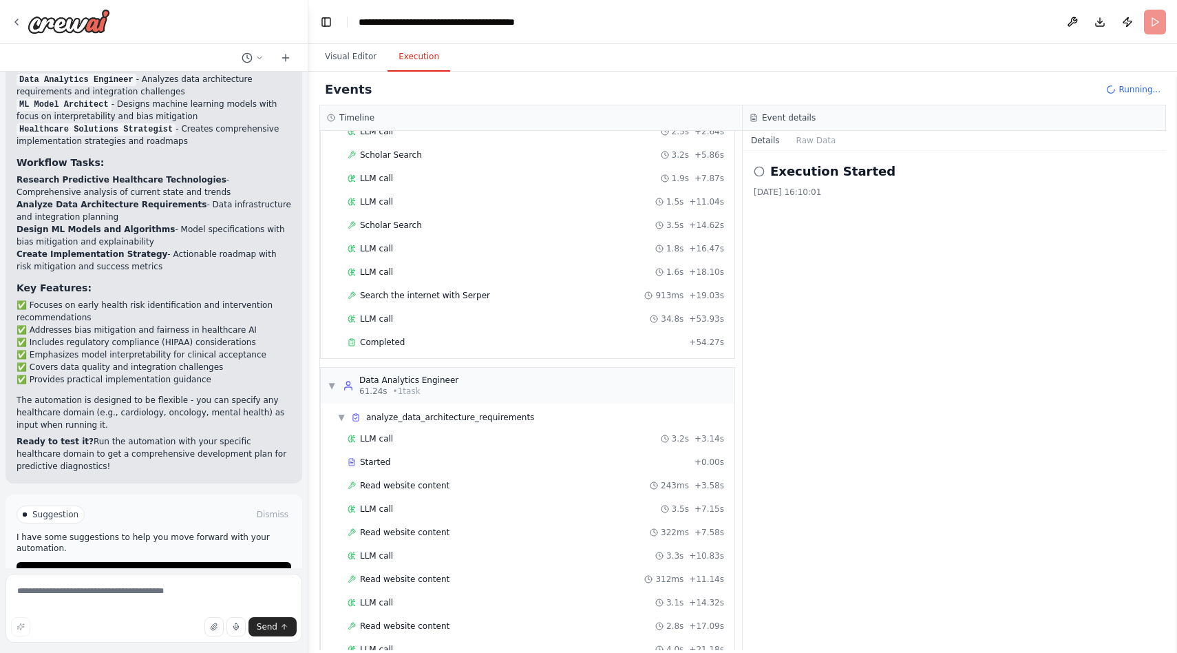
scroll to position [156, 0]
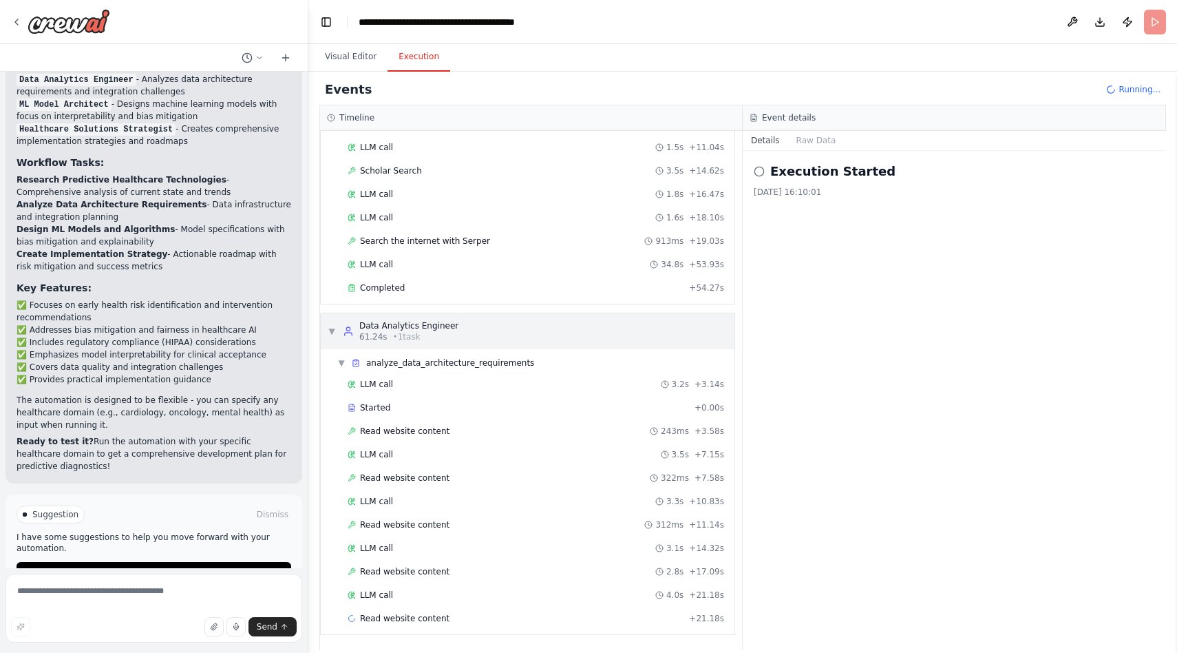
click at [403, 334] on span "• 1 task" at bounding box center [407, 336] width 28 height 11
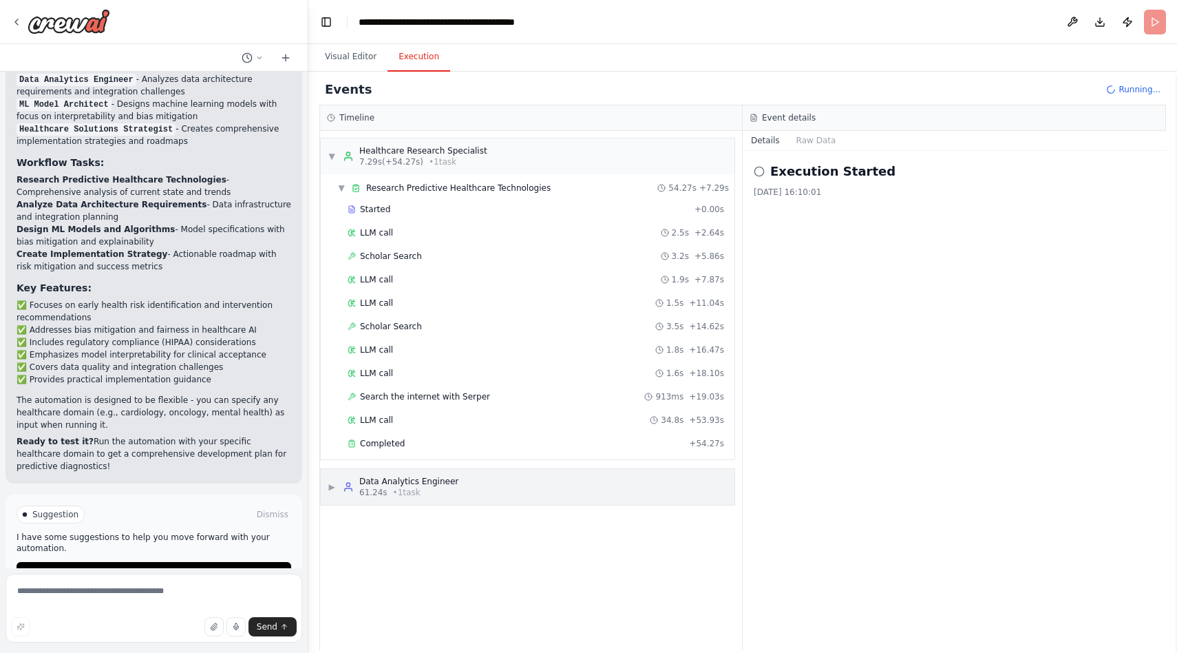
scroll to position [0, 0]
click at [397, 483] on div "Data Analytics Engineer" at bounding box center [408, 481] width 99 height 11
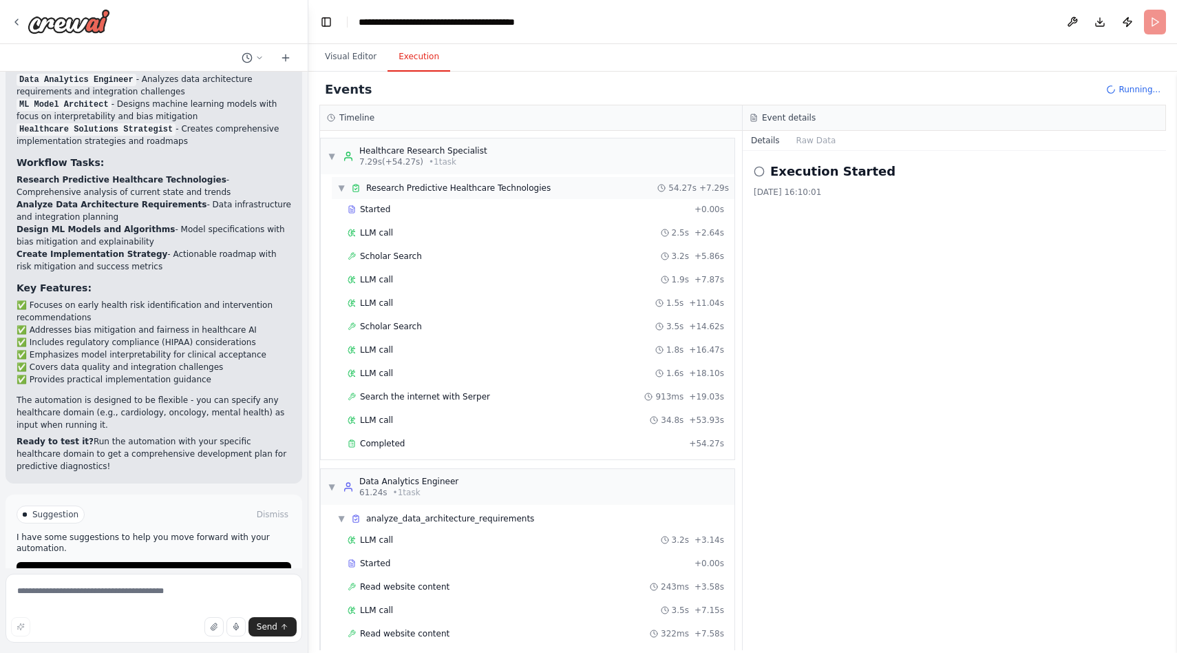
click at [384, 188] on span "Research Predictive Healthcare Technologies" at bounding box center [458, 187] width 185 height 11
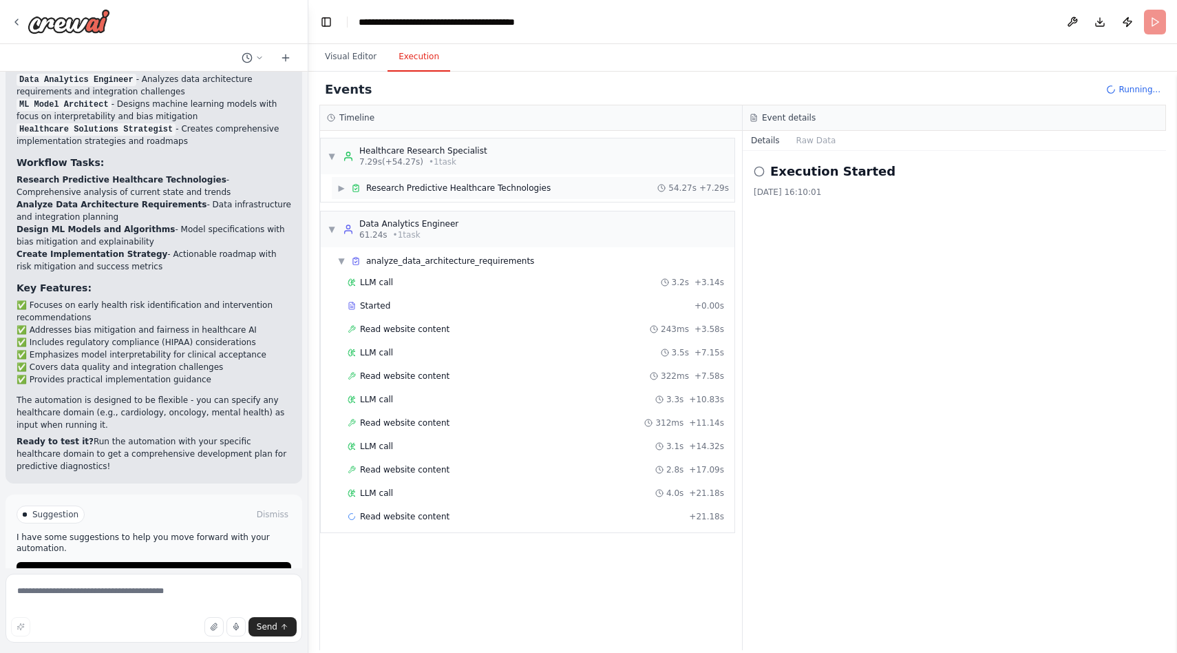
click at [384, 188] on span "Research Predictive Healthcare Technologies" at bounding box center [458, 187] width 185 height 11
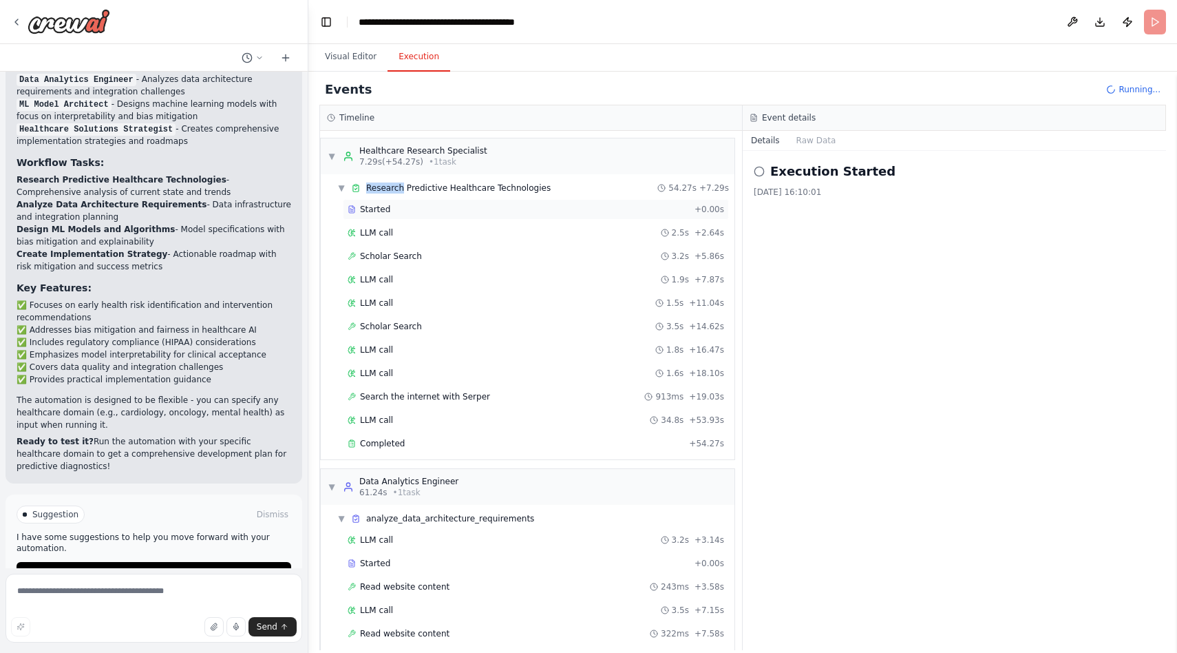
click at [377, 212] on span "Started" at bounding box center [375, 209] width 30 height 11
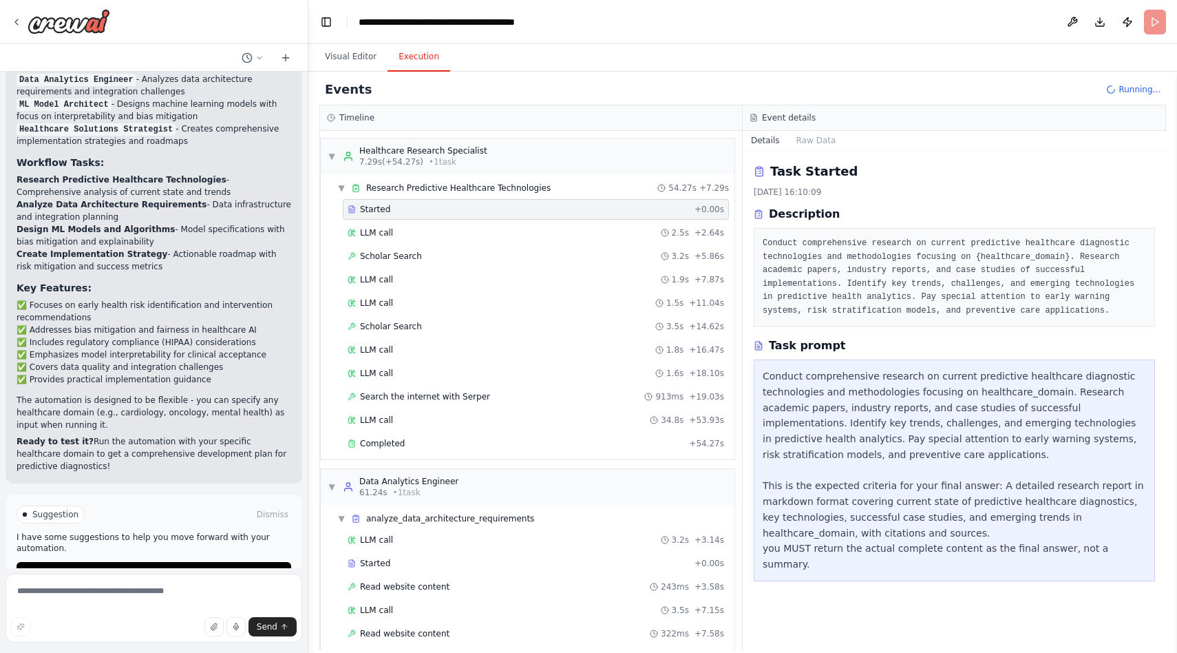
click at [959, 386] on div "Conduct comprehensive research on current predictive healthcare diagnostic tech…" at bounding box center [955, 470] width 384 height 204
click at [560, 222] on div "LLM call 2.5s + 2.64s" at bounding box center [536, 232] width 386 height 21
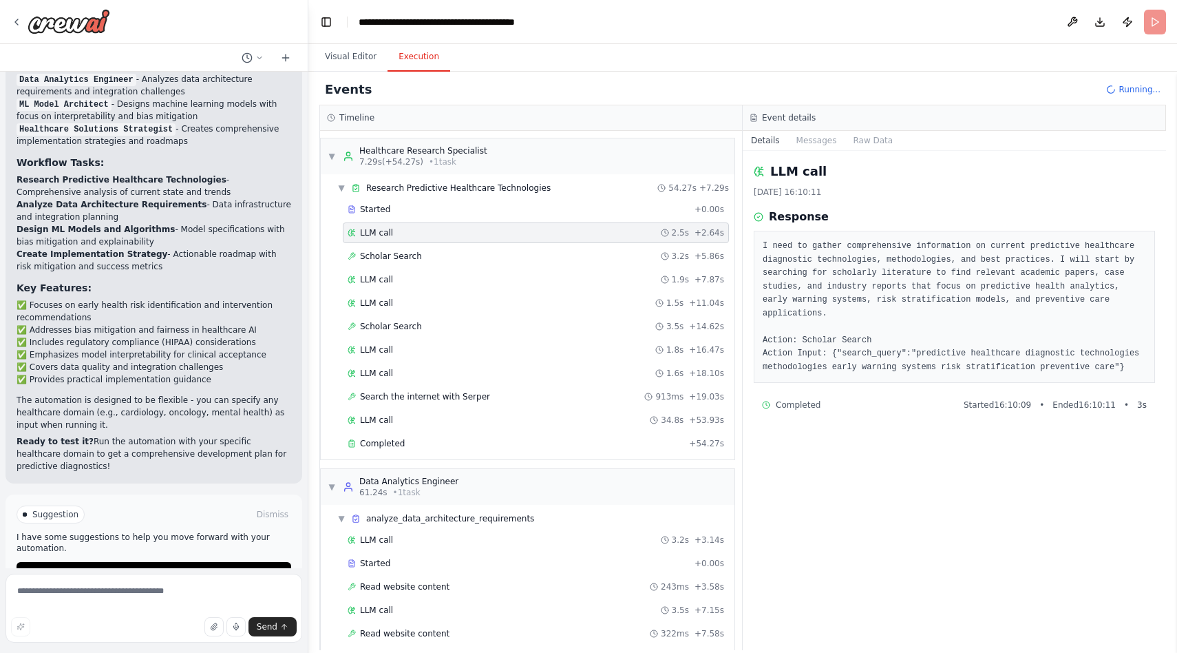
click at [557, 244] on div "Started + 0.00s LLM call 2.5s + 2.64s Scholar Search 3.2s + 5.86s LLM call 1.9s…" at bounding box center [533, 328] width 403 height 258
click at [539, 260] on div "Scholar Search 3.2s + 5.86s" at bounding box center [536, 256] width 377 height 11
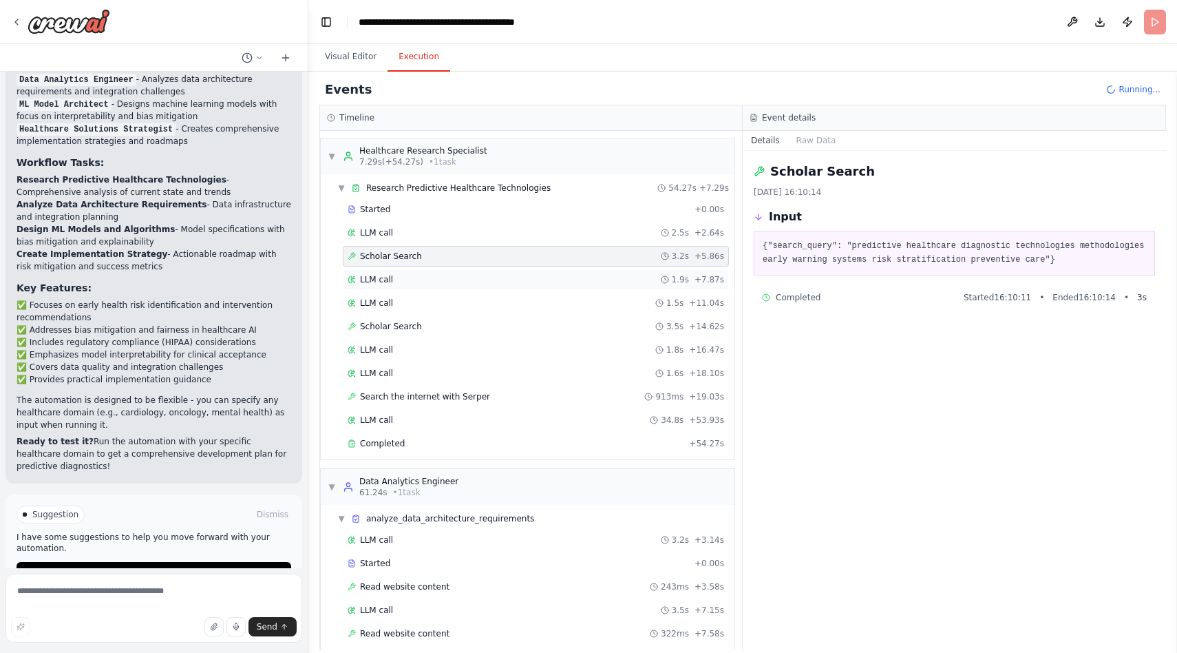
click at [534, 280] on div "LLM call 1.9s + 7.87s" at bounding box center [536, 279] width 377 height 11
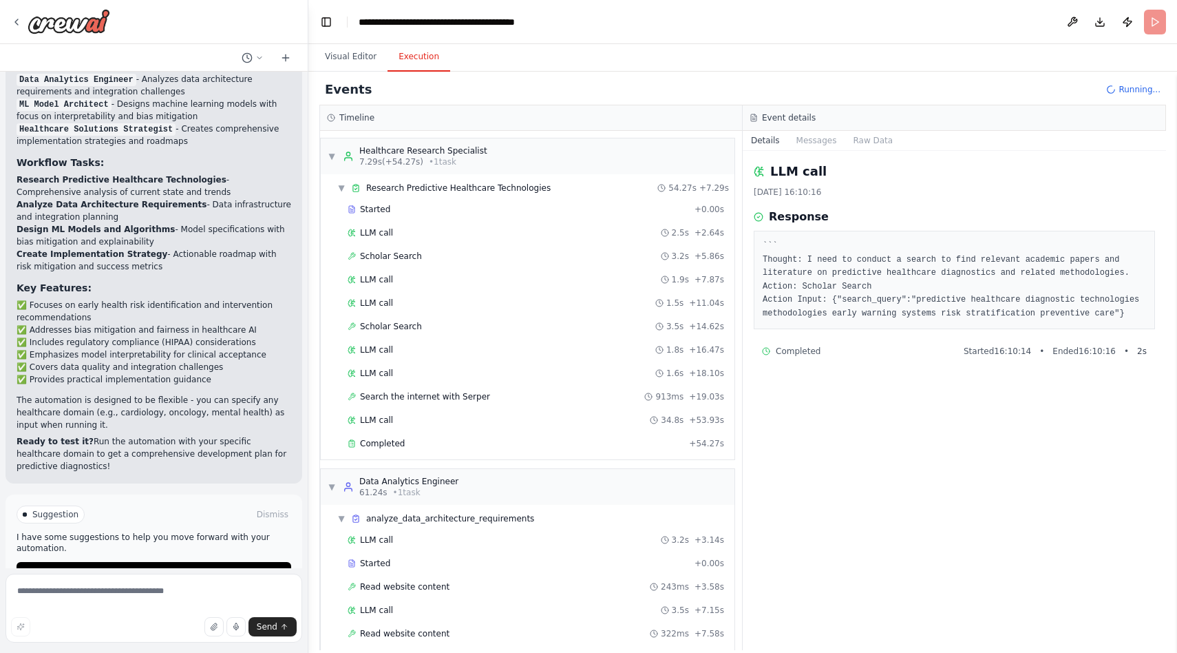
click at [529, 315] on div "Started + 0.00s LLM call 2.5s + 2.64s Scholar Search 3.2s + 5.86s LLM call 1.9s…" at bounding box center [533, 328] width 403 height 258
click at [500, 266] on div "Scholar Search 3.2s + 5.86s" at bounding box center [536, 256] width 386 height 21
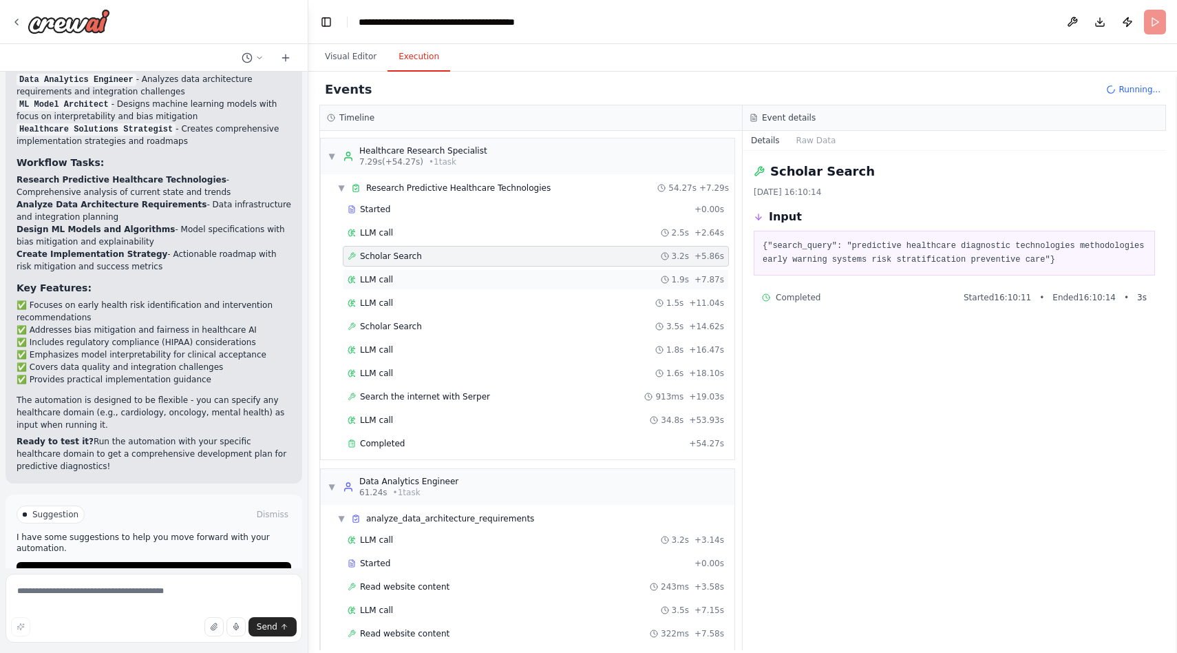
click at [496, 285] on div "LLM call 1.9s + 7.87s" at bounding box center [536, 279] width 386 height 21
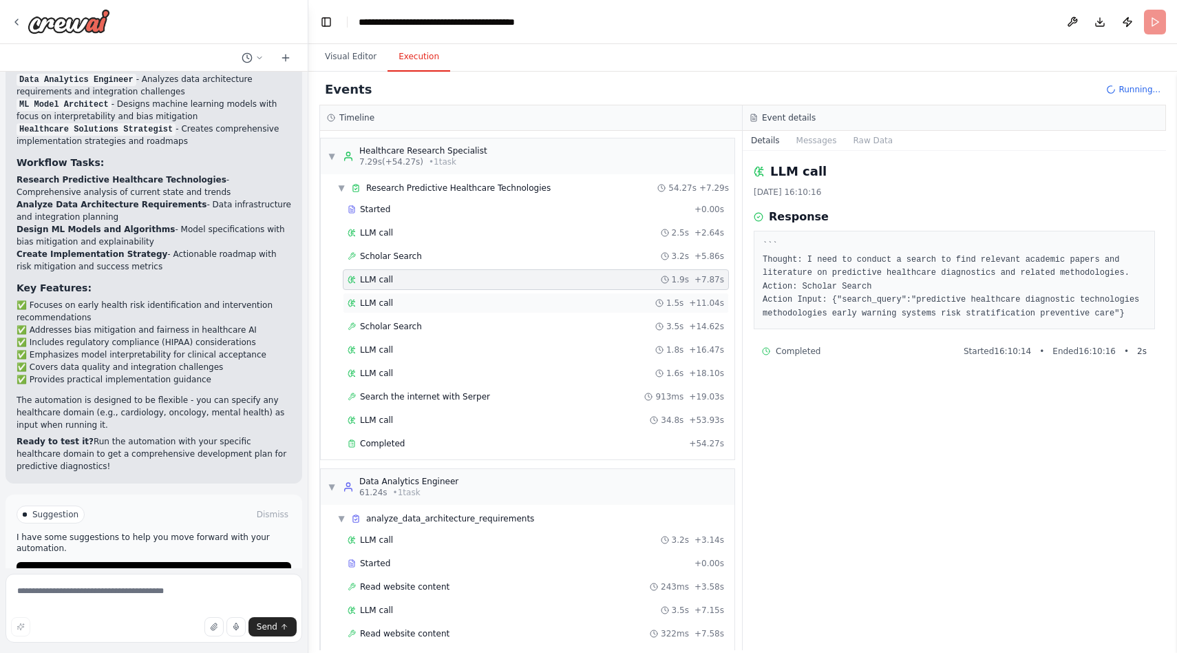
click at [494, 311] on div "LLM call 1.5s + 11.04s" at bounding box center [536, 303] width 386 height 21
click at [488, 336] on div "Scholar Search 3.5s + 14.62s" at bounding box center [536, 326] width 386 height 21
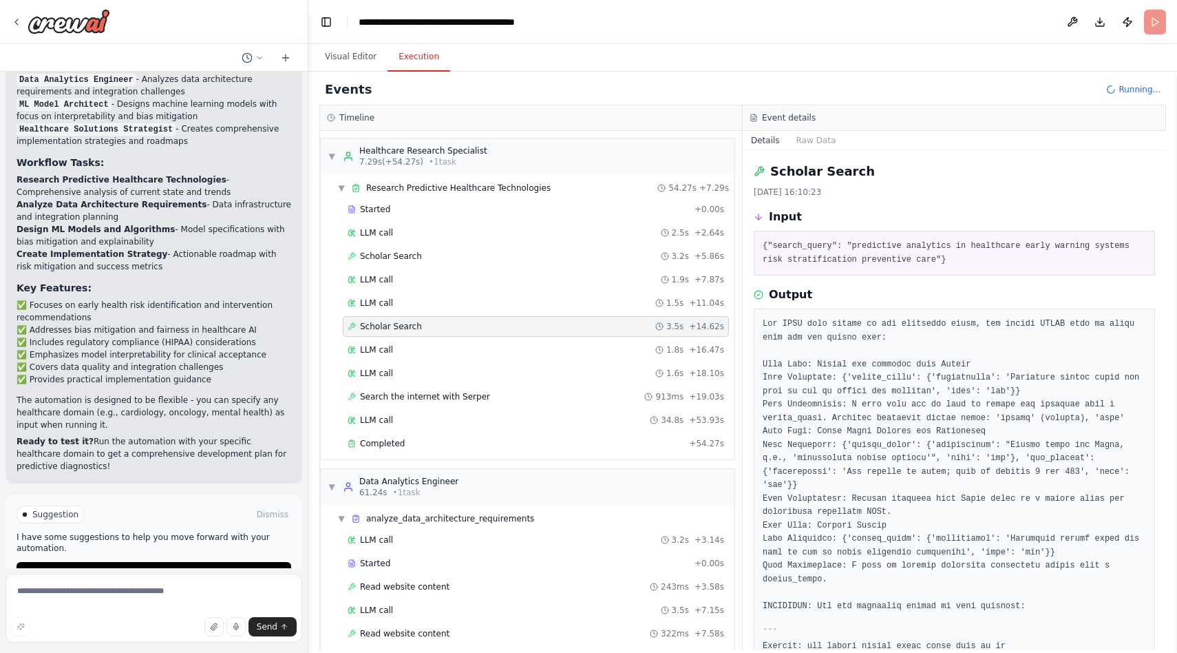
click at [488, 360] on div "Started + 0.00s LLM call 2.5s + 2.64s Scholar Search 3.2s + 5.86s LLM call 1.9s…" at bounding box center [533, 328] width 403 height 258
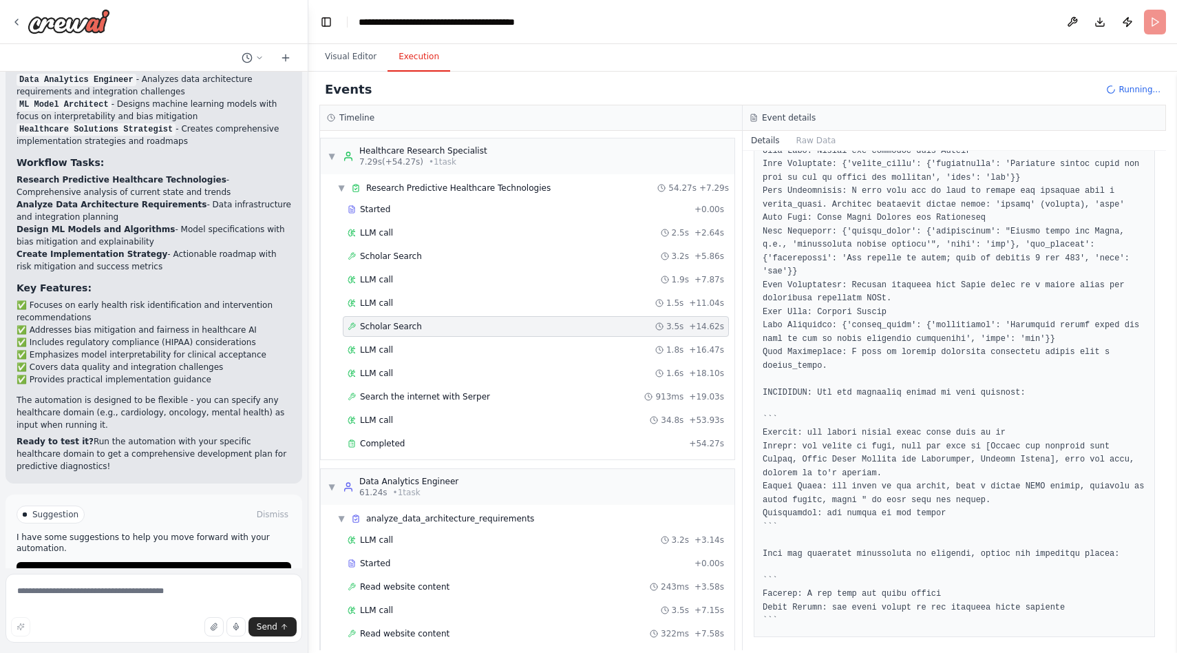
scroll to position [293, 0]
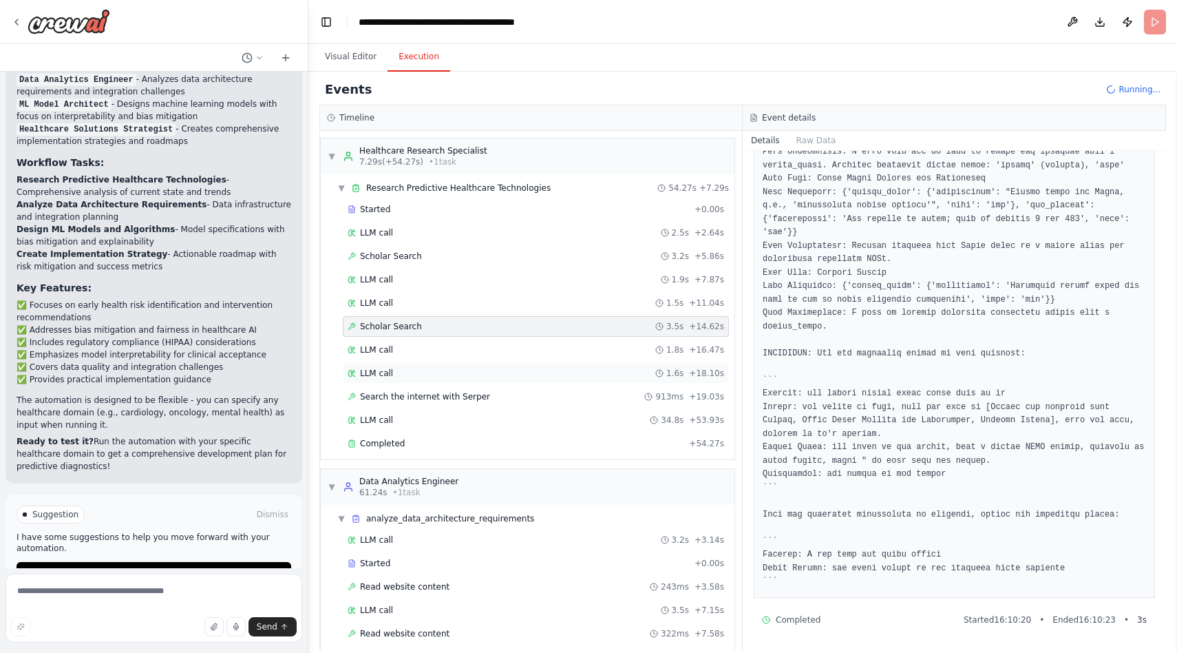
click at [556, 363] on div "LLM call 1.6s + 18.10s" at bounding box center [536, 373] width 386 height 21
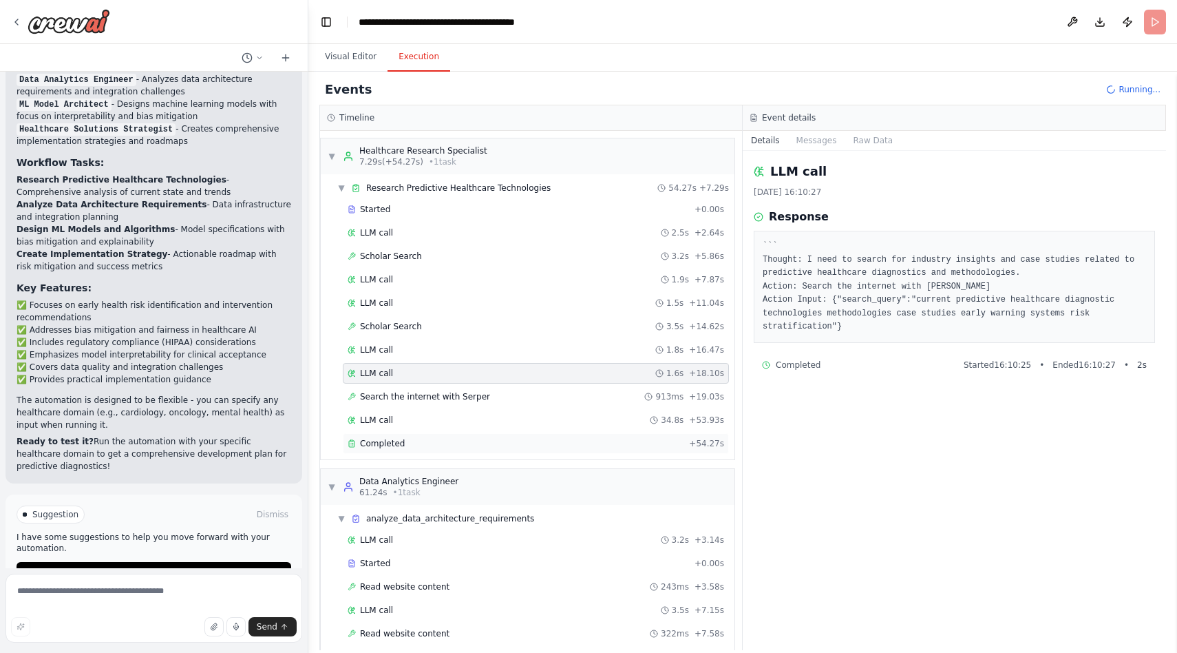
click at [527, 440] on div "Completed" at bounding box center [516, 443] width 336 height 11
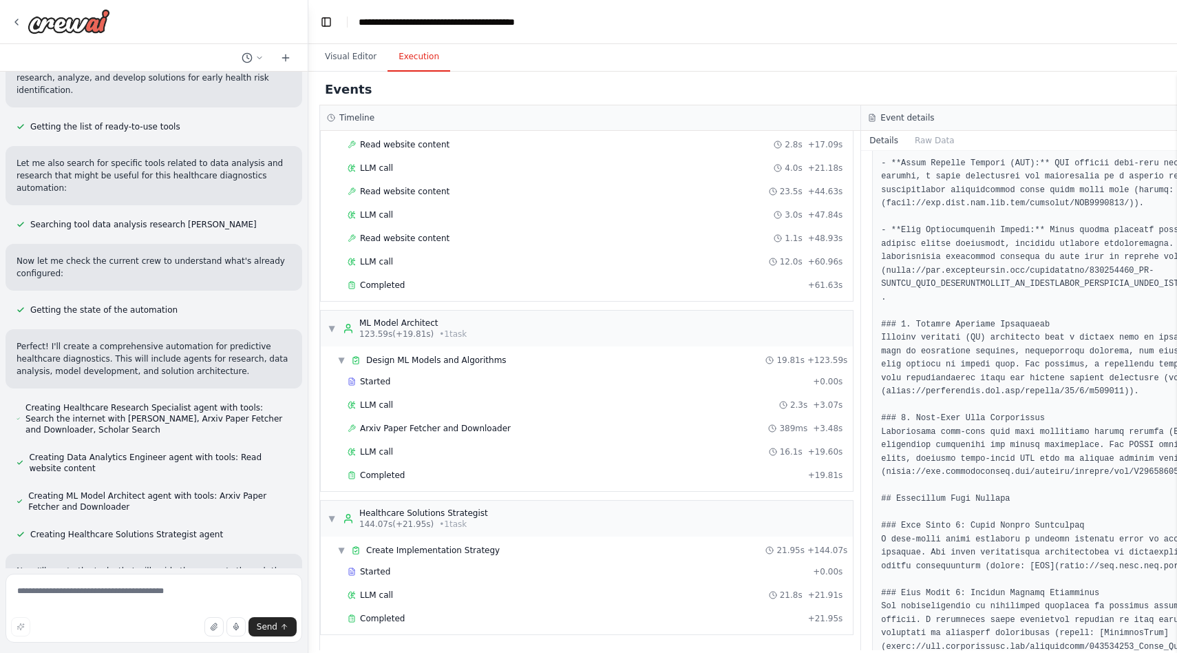
scroll to position [0, 0]
